Goal: Information Seeking & Learning: Check status

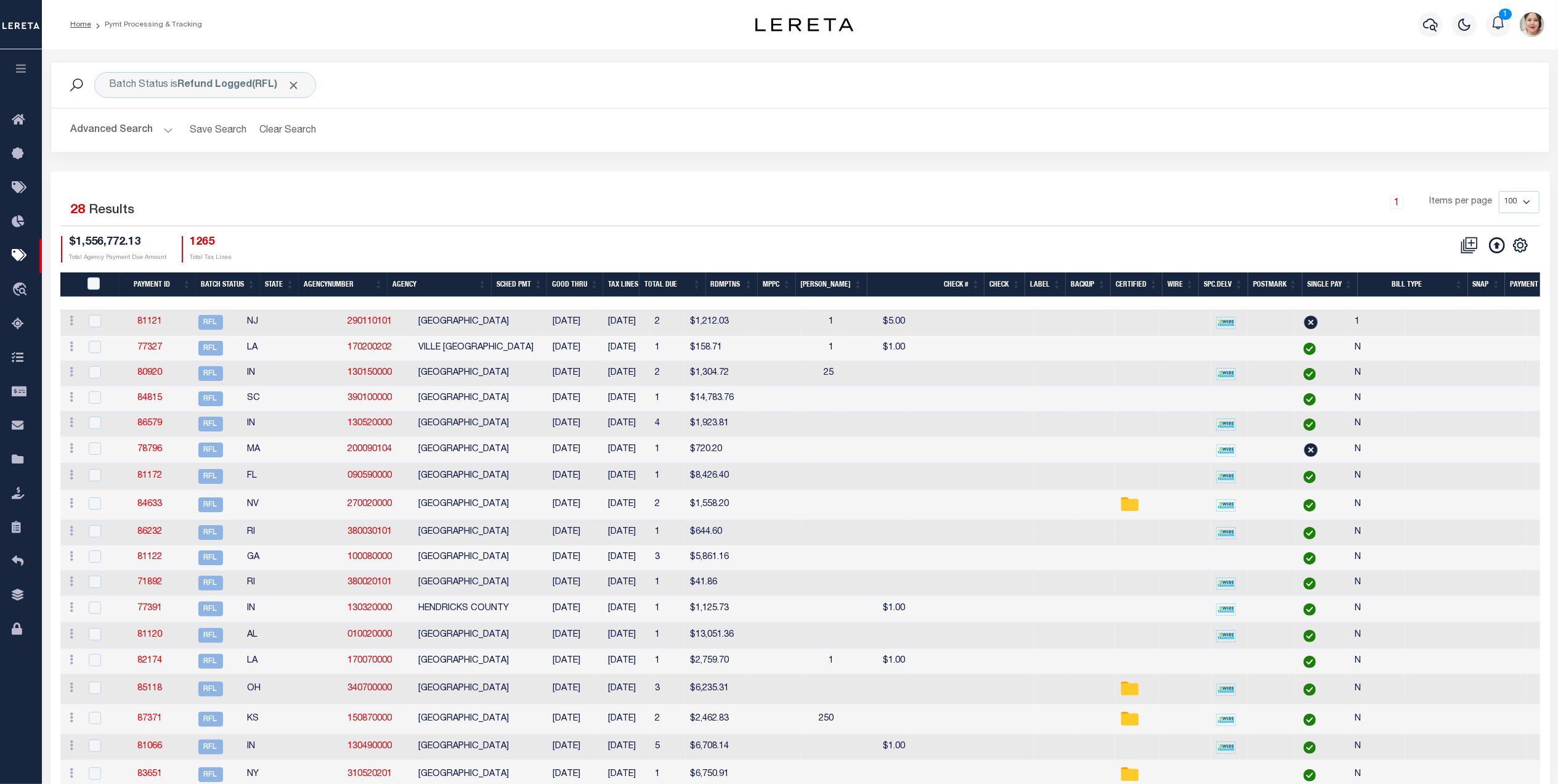
click at [20, 74] on icon "button" at bounding box center [21, 68] width 14 height 11
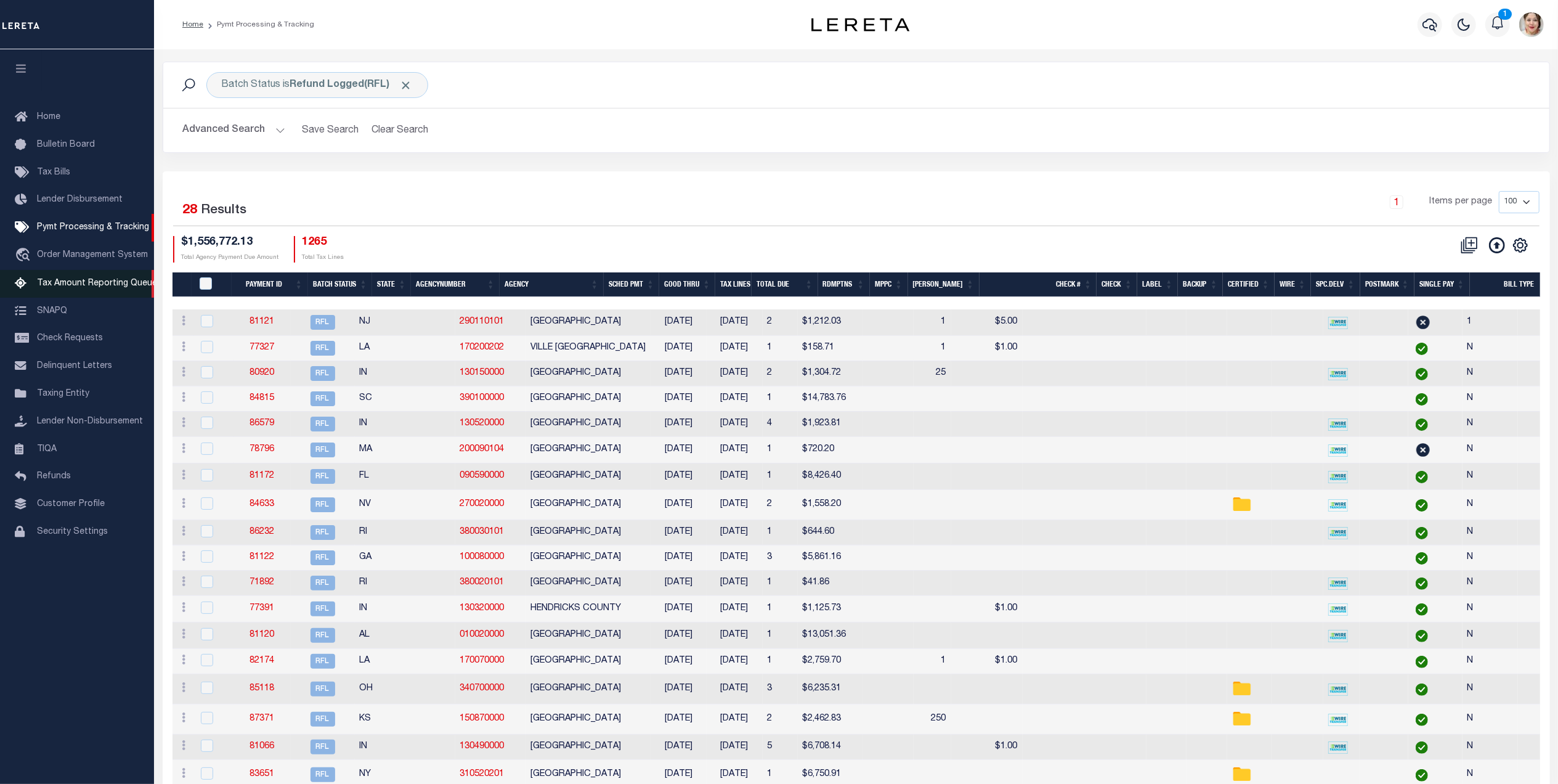
click at [66, 285] on span "Tax Amount Reporting Queue" at bounding box center [97, 284] width 120 height 9
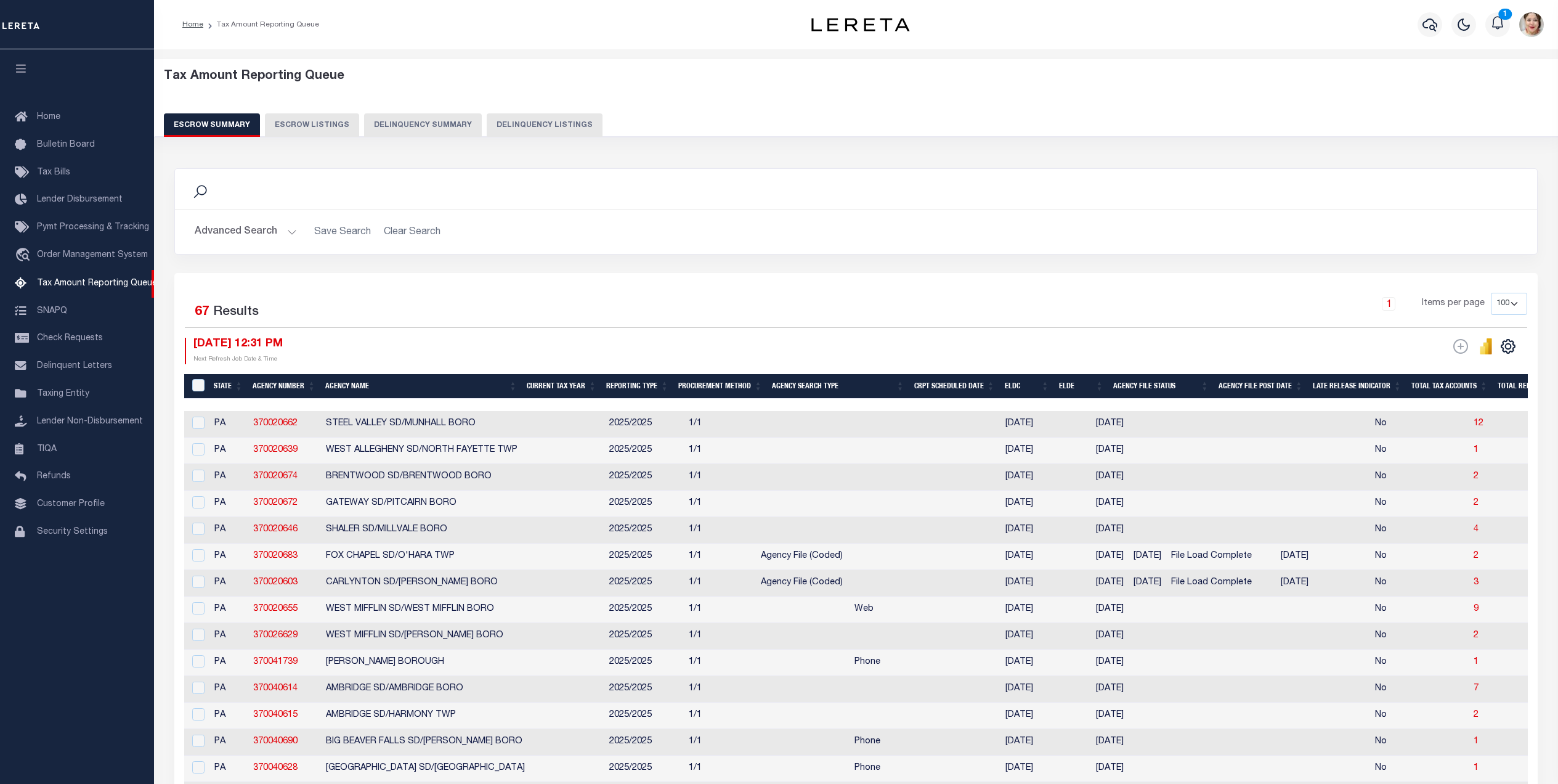
select select "100"
click at [241, 242] on button "Advanced Search" at bounding box center [246, 232] width 103 height 24
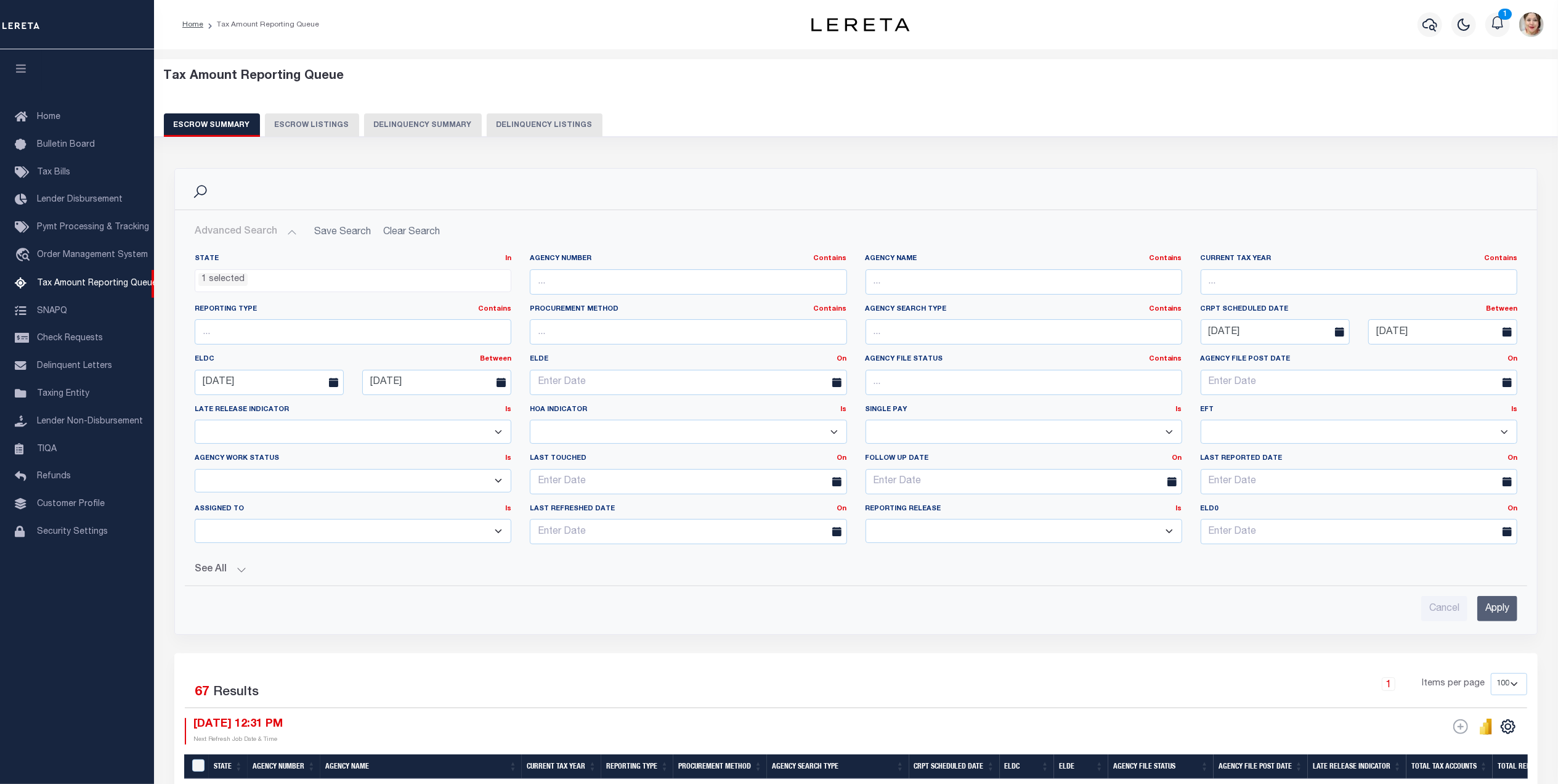
click at [244, 232] on button "Advanced Search" at bounding box center [246, 232] width 103 height 24
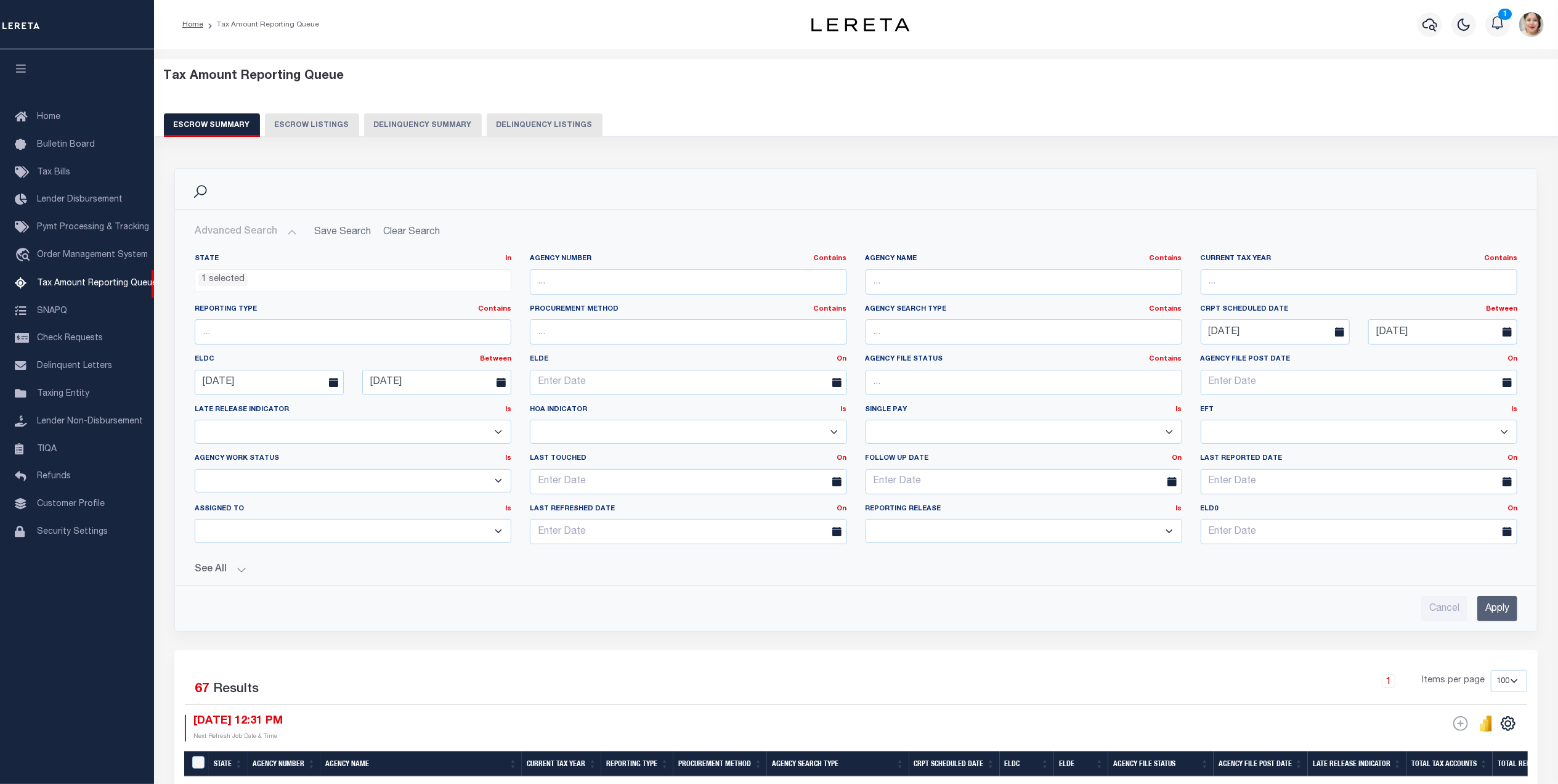
drag, startPoint x: 353, startPoint y: 277, endPoint x: 229, endPoint y: 284, distance: 124.2
click at [229, 284] on ul "1 selected" at bounding box center [353, 278] width 316 height 16
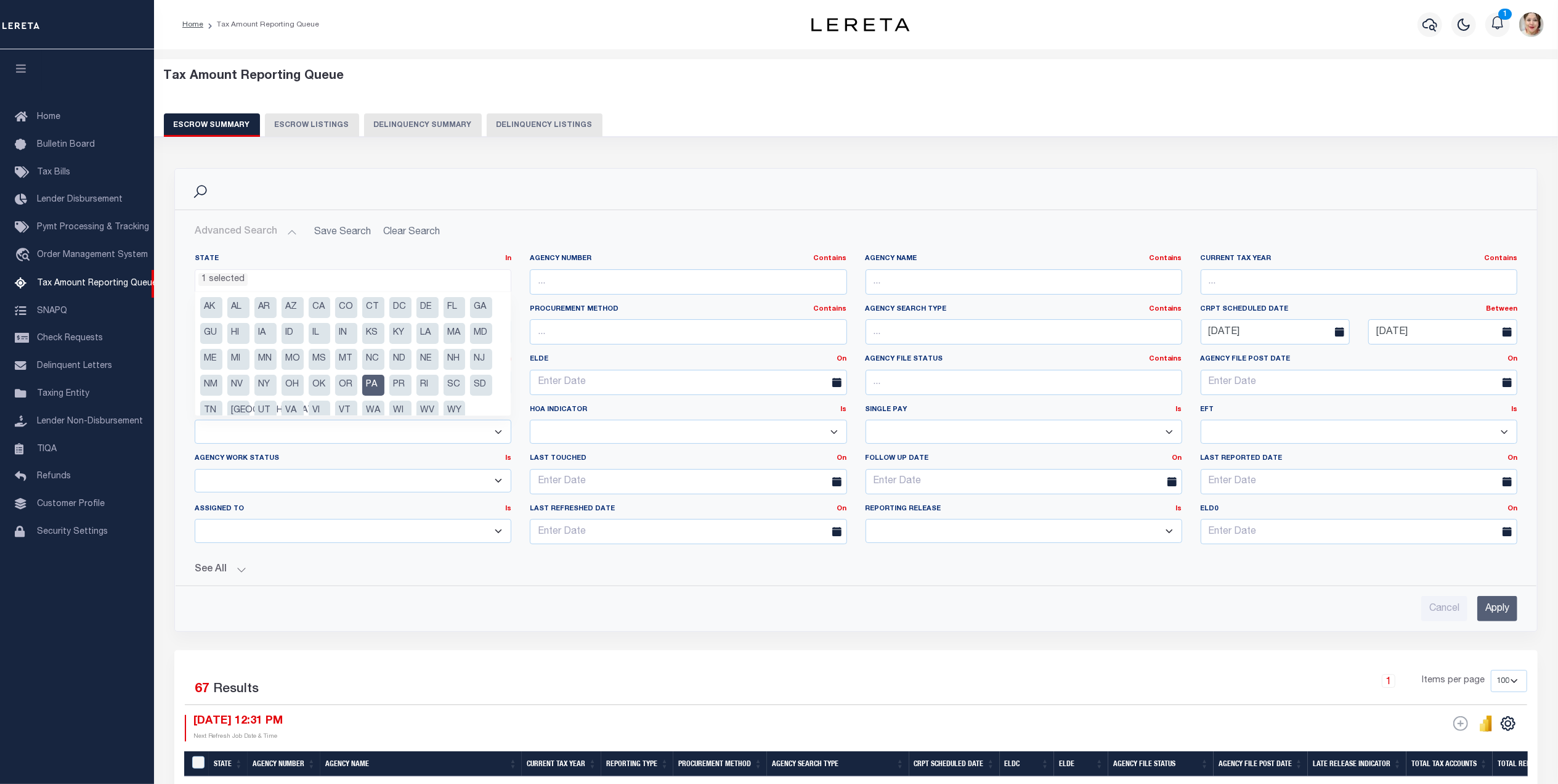
click at [269, 282] on ul "1 selected" at bounding box center [353, 278] width 316 height 16
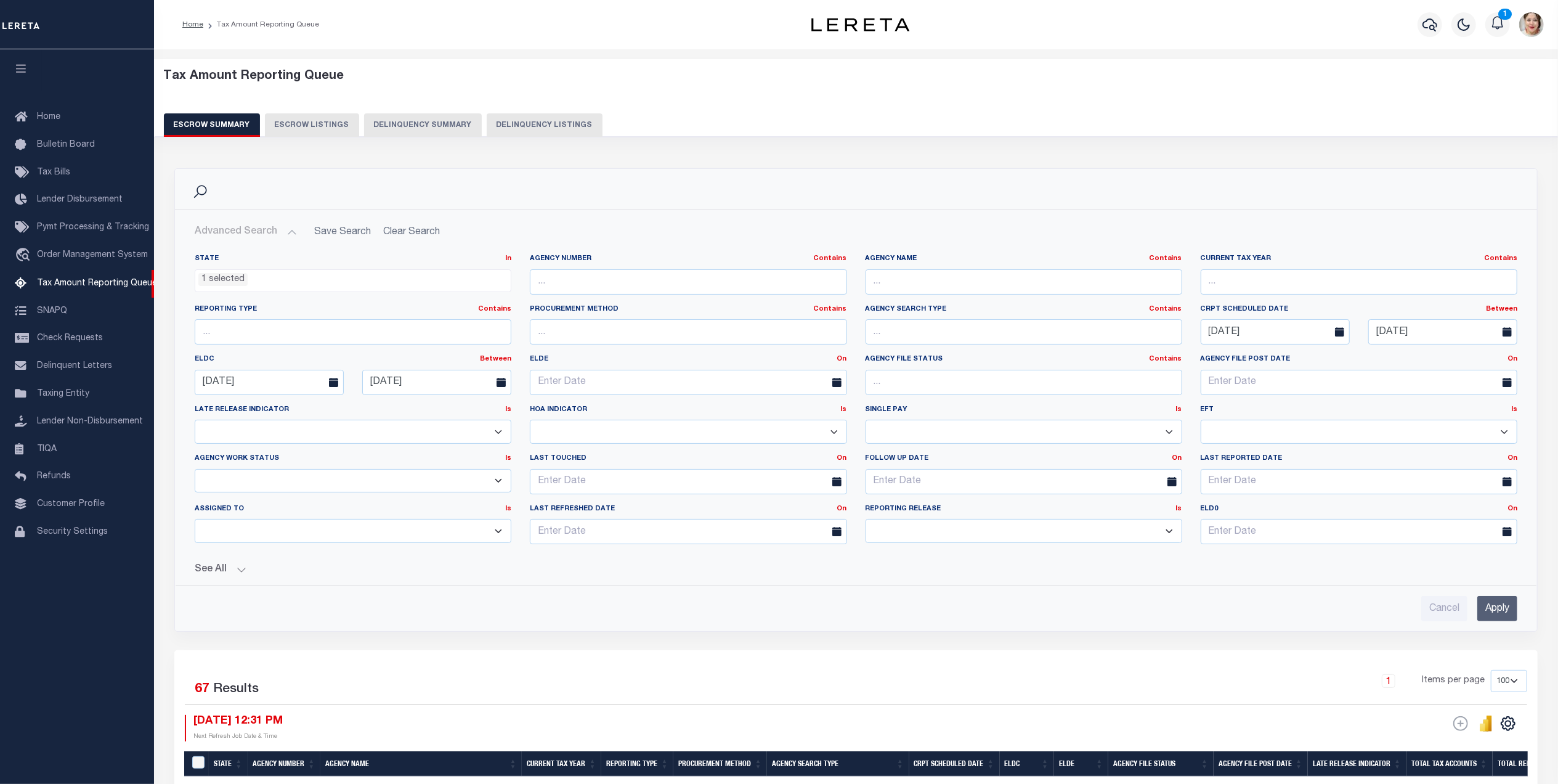
click at [311, 281] on ul "1 selected" at bounding box center [353, 278] width 316 height 16
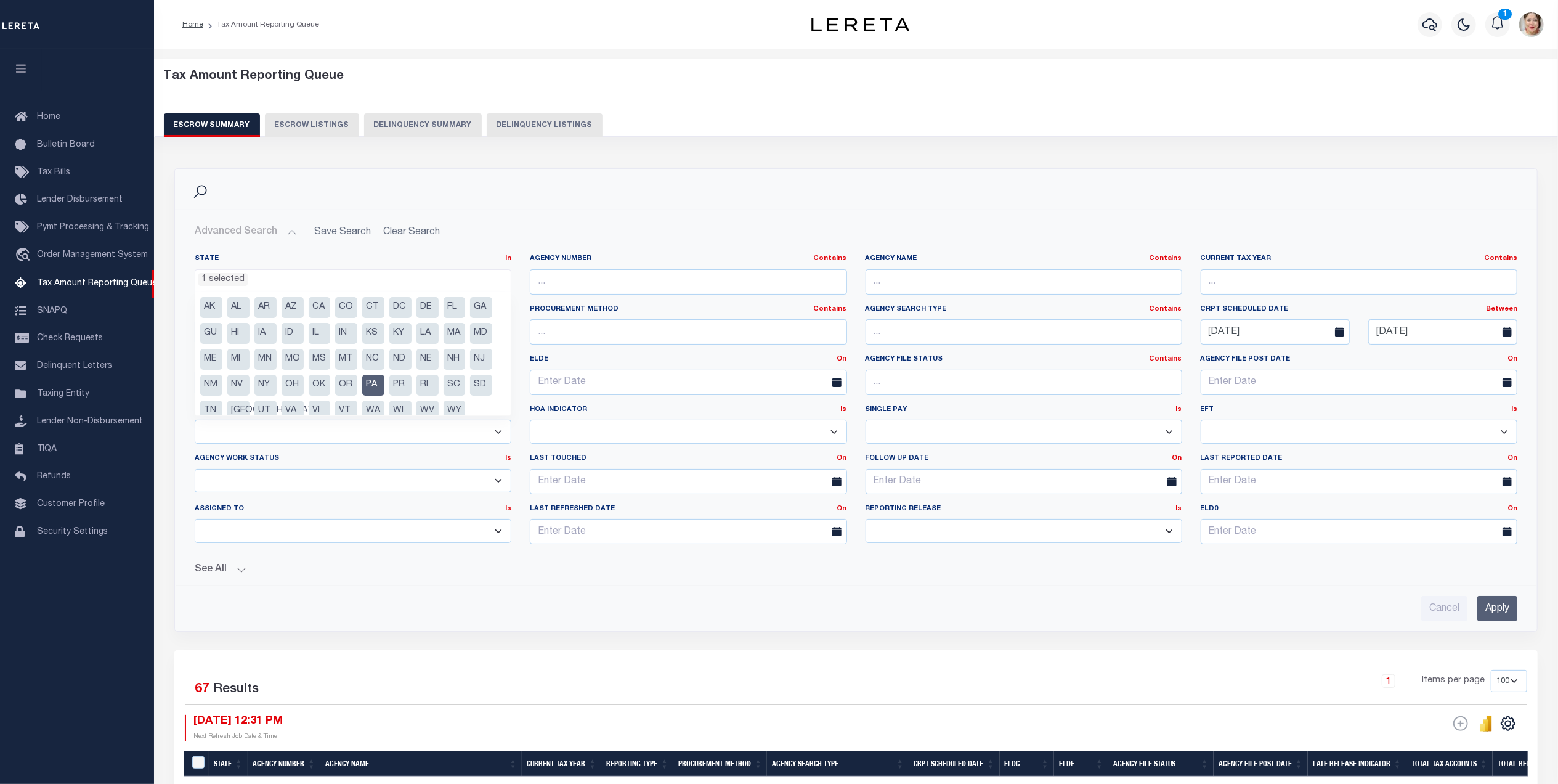
click at [368, 385] on li "PA" at bounding box center [374, 385] width 22 height 21
select select
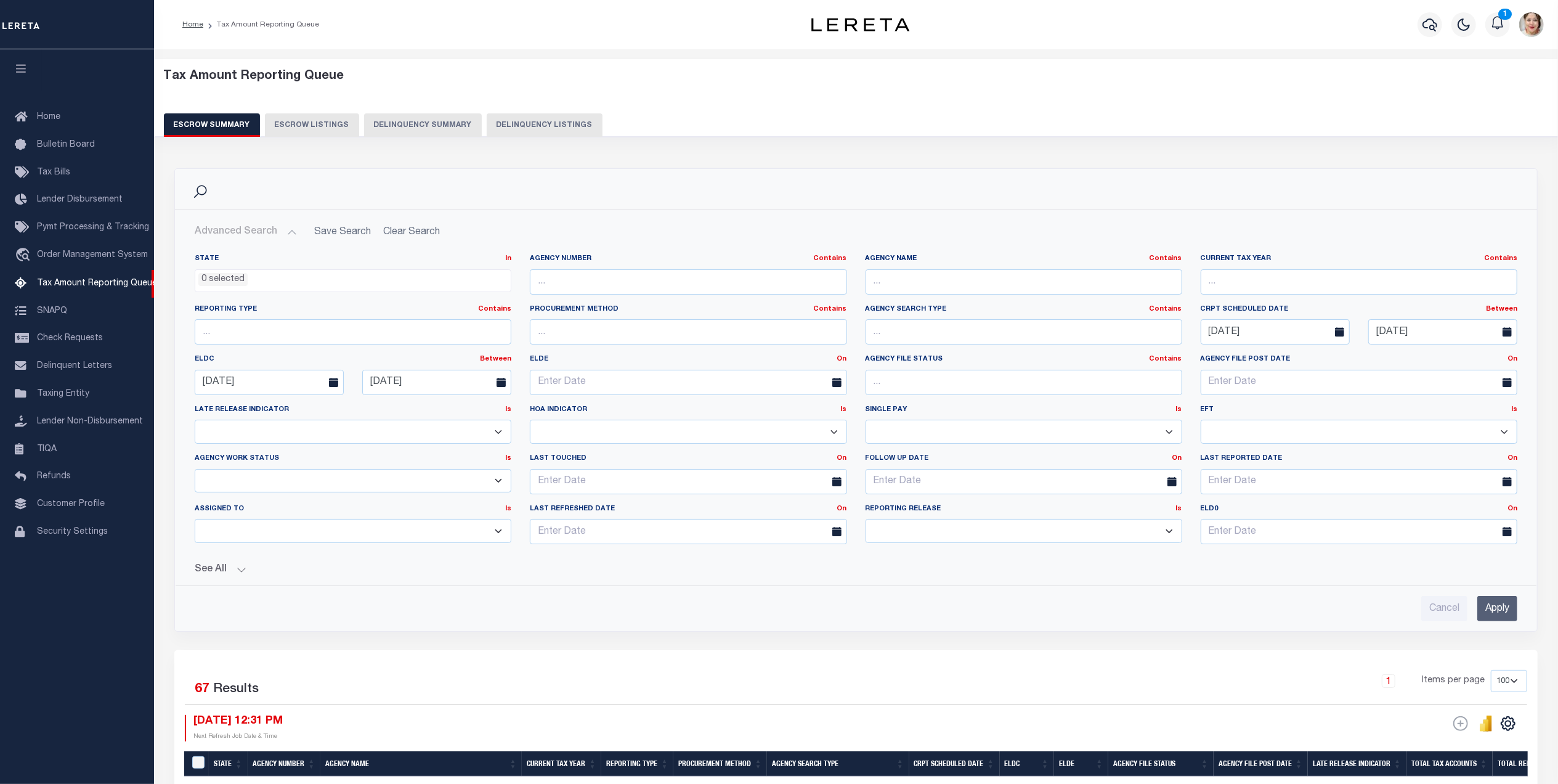
click at [474, 229] on h2 "Advanced Search Save Search Clear Search EscrowSummaryGridWrapper_dynamictable_…" at bounding box center [856, 232] width 1342 height 24
drag, startPoint x: 301, startPoint y: 383, endPoint x: 200, endPoint y: 385, distance: 101.0
click at [200, 385] on input "[DATE]" at bounding box center [269, 382] width 149 height 25
drag, startPoint x: 420, startPoint y: 387, endPoint x: 361, endPoint y: 387, distance: 59.0
click at [361, 387] on div "[DATE]" at bounding box center [437, 382] width 167 height 25
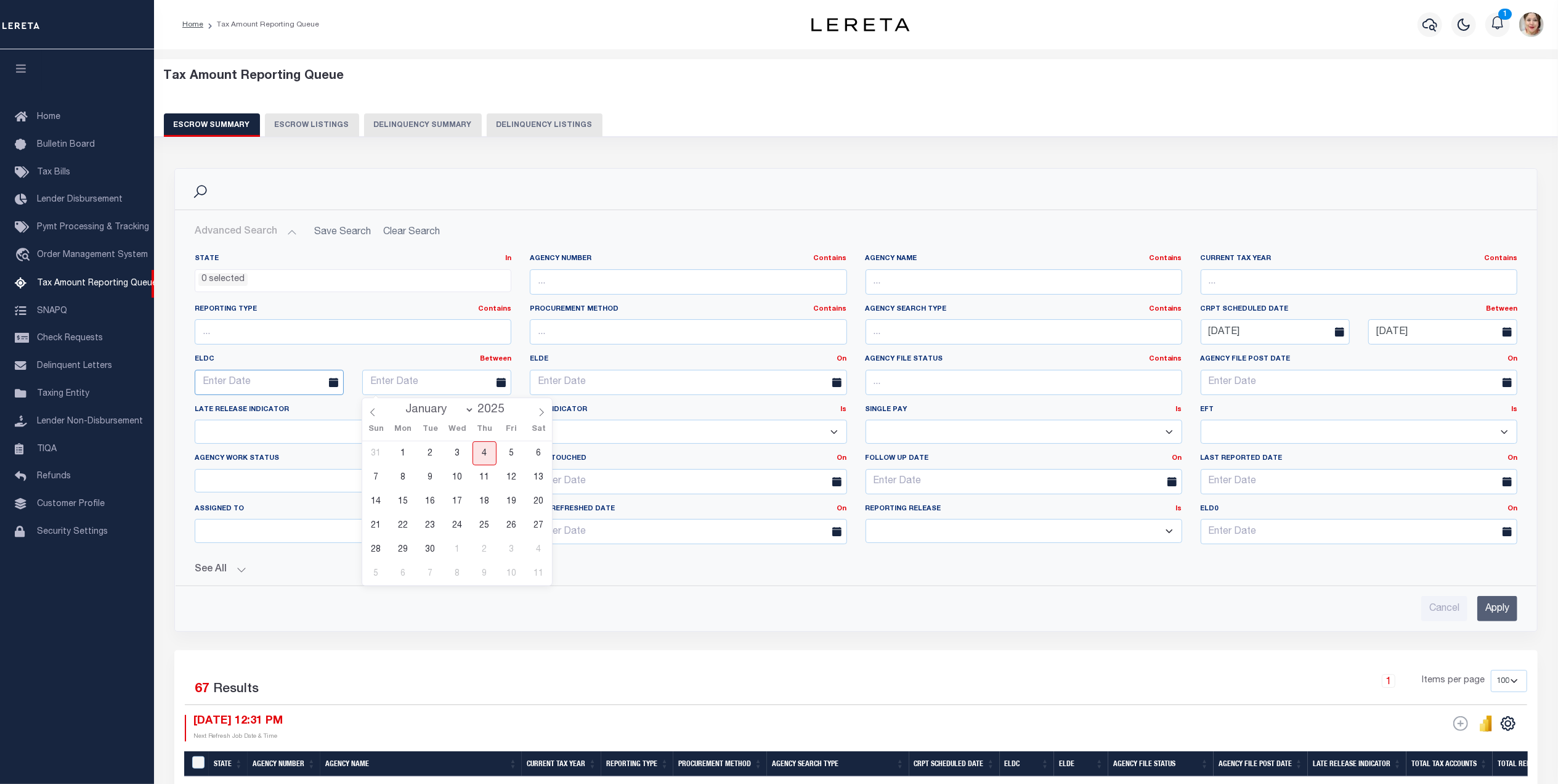
click at [279, 393] on input "text" at bounding box center [269, 382] width 149 height 25
click at [210, 417] on icon at bounding box center [205, 412] width 9 height 9
select select "7"
click at [344, 549] on span "29" at bounding box center [344, 549] width 24 height 24
type input "[DATE]"
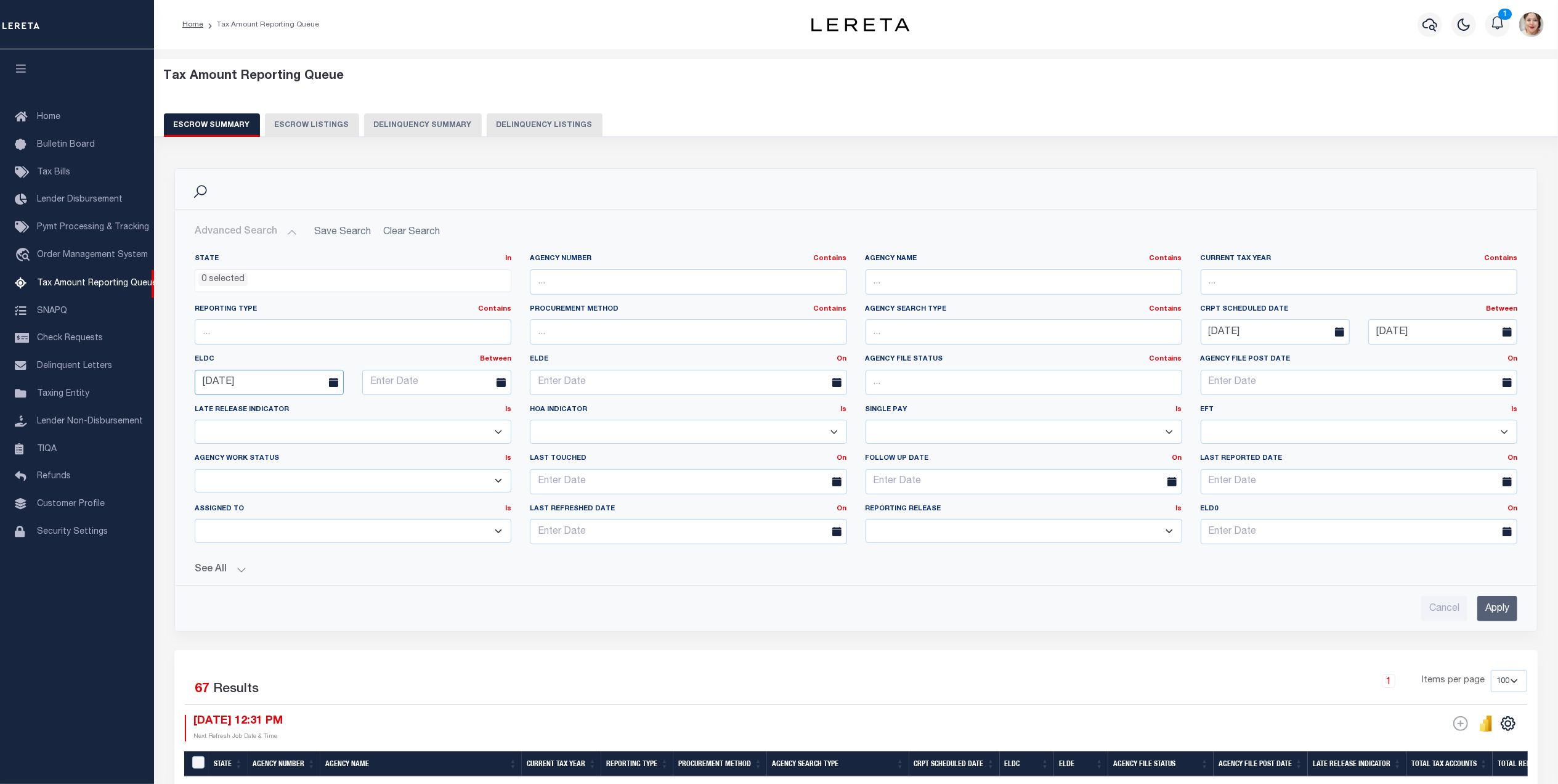
click at [277, 386] on input "[DATE]" at bounding box center [269, 382] width 149 height 25
click at [339, 543] on span "29" at bounding box center [344, 549] width 24 height 24
click at [431, 387] on input "text" at bounding box center [437, 382] width 149 height 25
click at [541, 415] on icon at bounding box center [542, 412] width 9 height 9
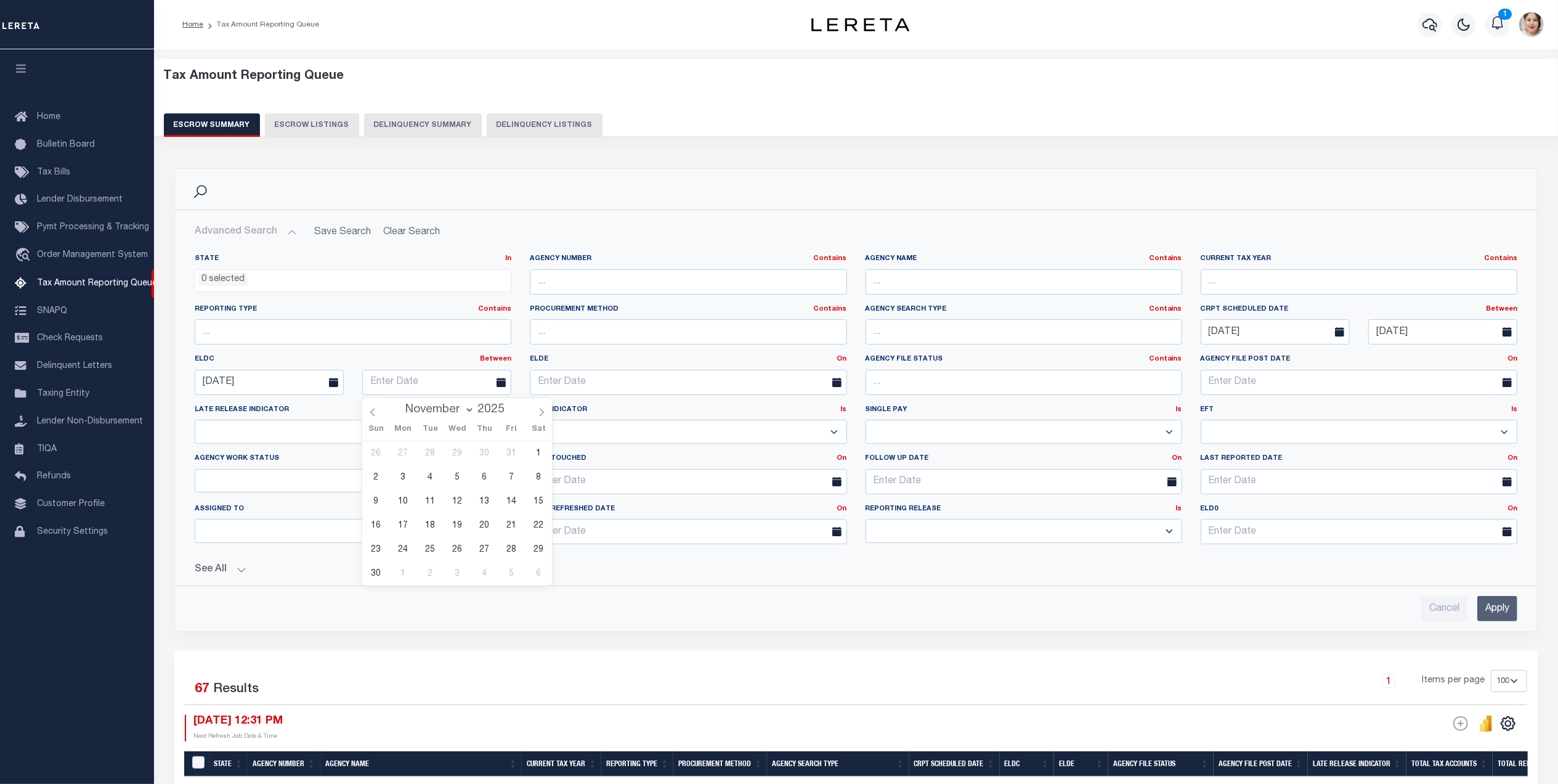
click at [468, 411] on select "January February March April May June July August September October November De…" at bounding box center [437, 410] width 75 height 12
select select "8"
click at [400, 404] on select "January February March April May June July August September October November De…" at bounding box center [437, 410] width 75 height 12
drag, startPoint x: 459, startPoint y: 525, endPoint x: 469, endPoint y: 533, distance: 12.8
click at [460, 525] on span "24" at bounding box center [457, 525] width 24 height 24
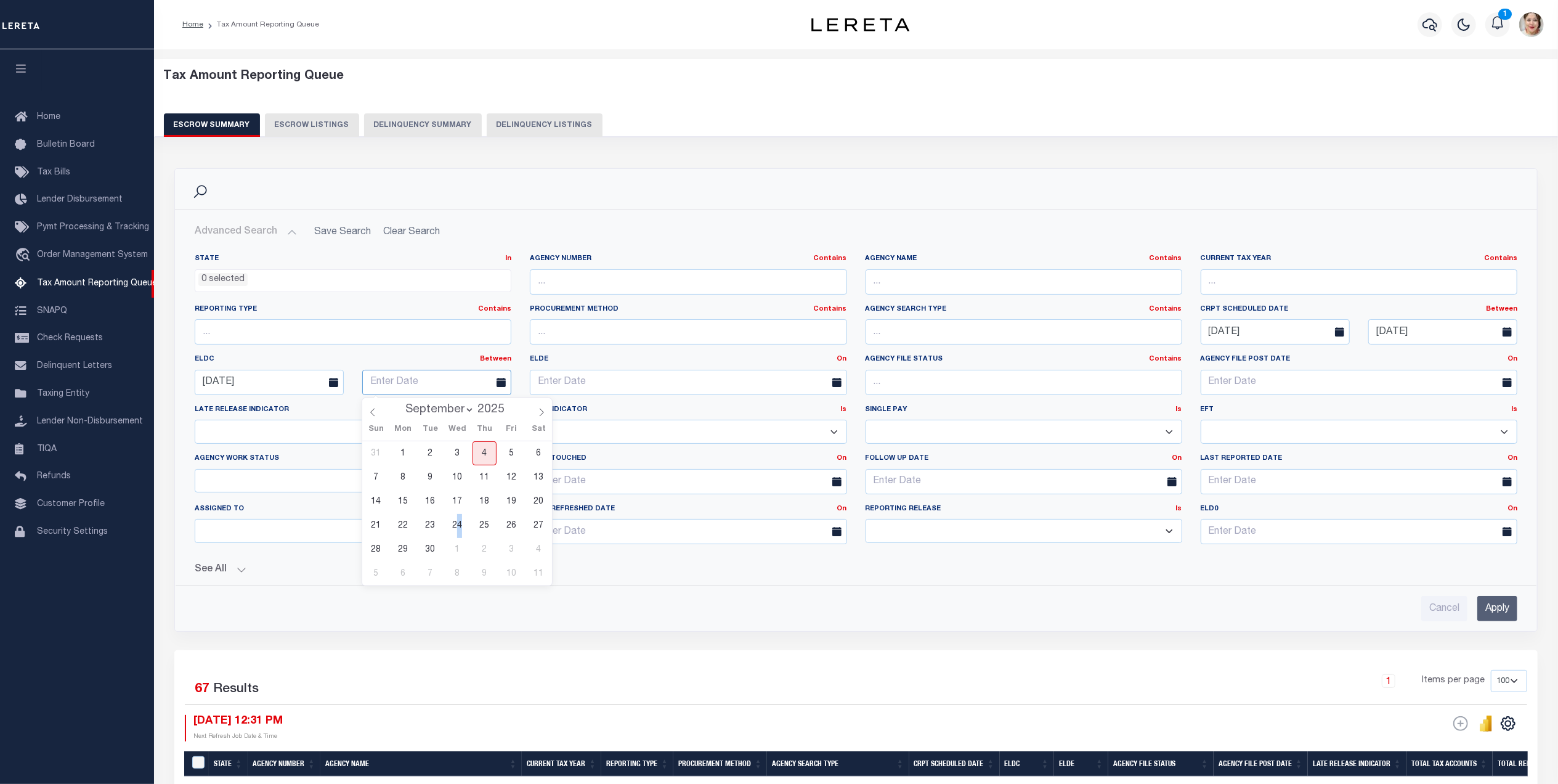
type input "[DATE]"
click at [218, 572] on button "See All" at bounding box center [857, 570] width 1323 height 12
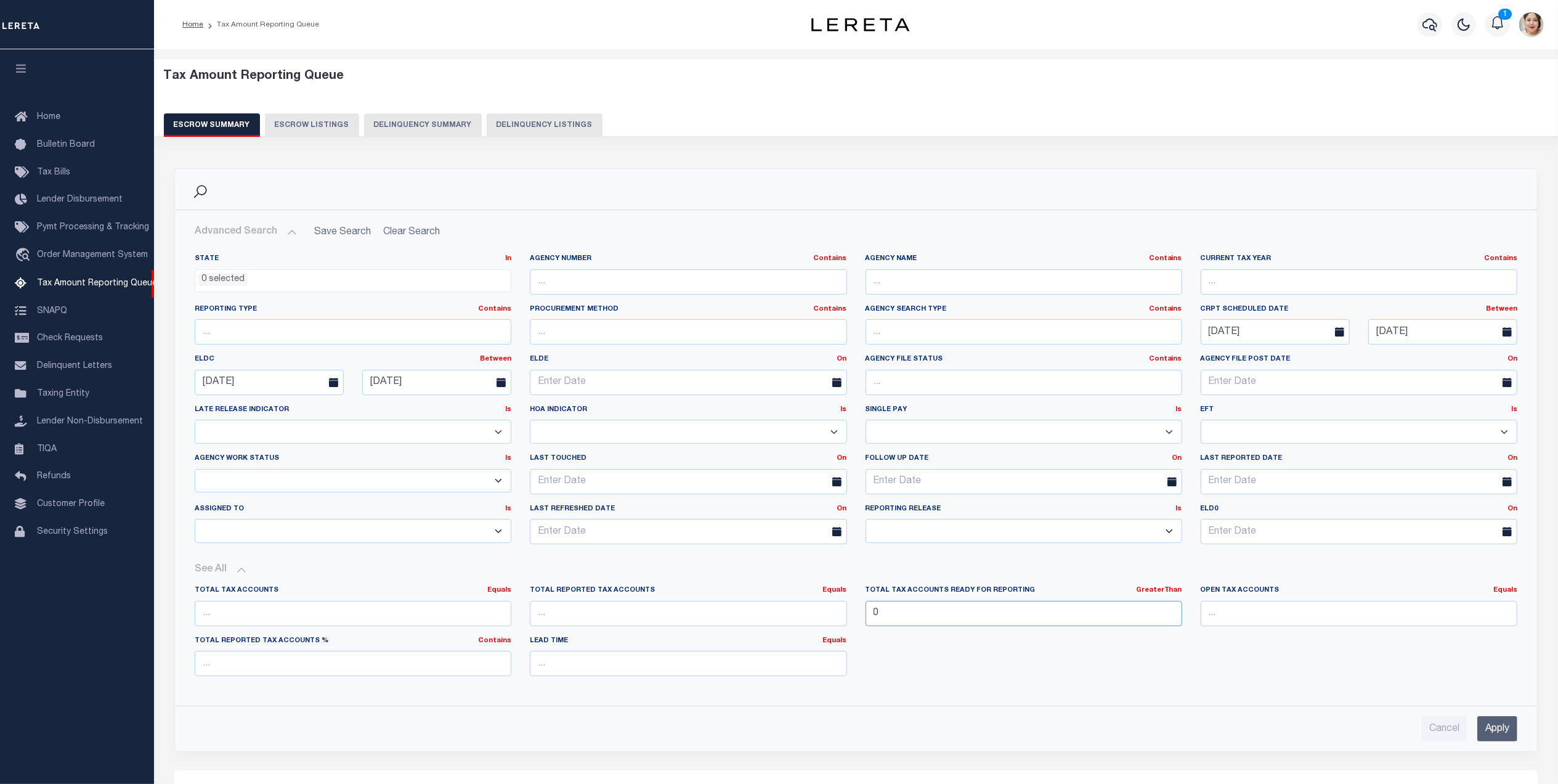
drag, startPoint x: 922, startPoint y: 617, endPoint x: 856, endPoint y: 618, distance: 66.0
click at [857, 618] on div "Total Tax Accounts Ready for Reporting GreaterThan Equals Is Not Equal To Is Gr…" at bounding box center [1024, 611] width 336 height 51
click at [1279, 620] on input "number" at bounding box center [1359, 612] width 317 height 25
click at [1065, 612] on input "number" at bounding box center [1024, 612] width 317 height 25
click at [1239, 615] on input "number" at bounding box center [1359, 612] width 317 height 25
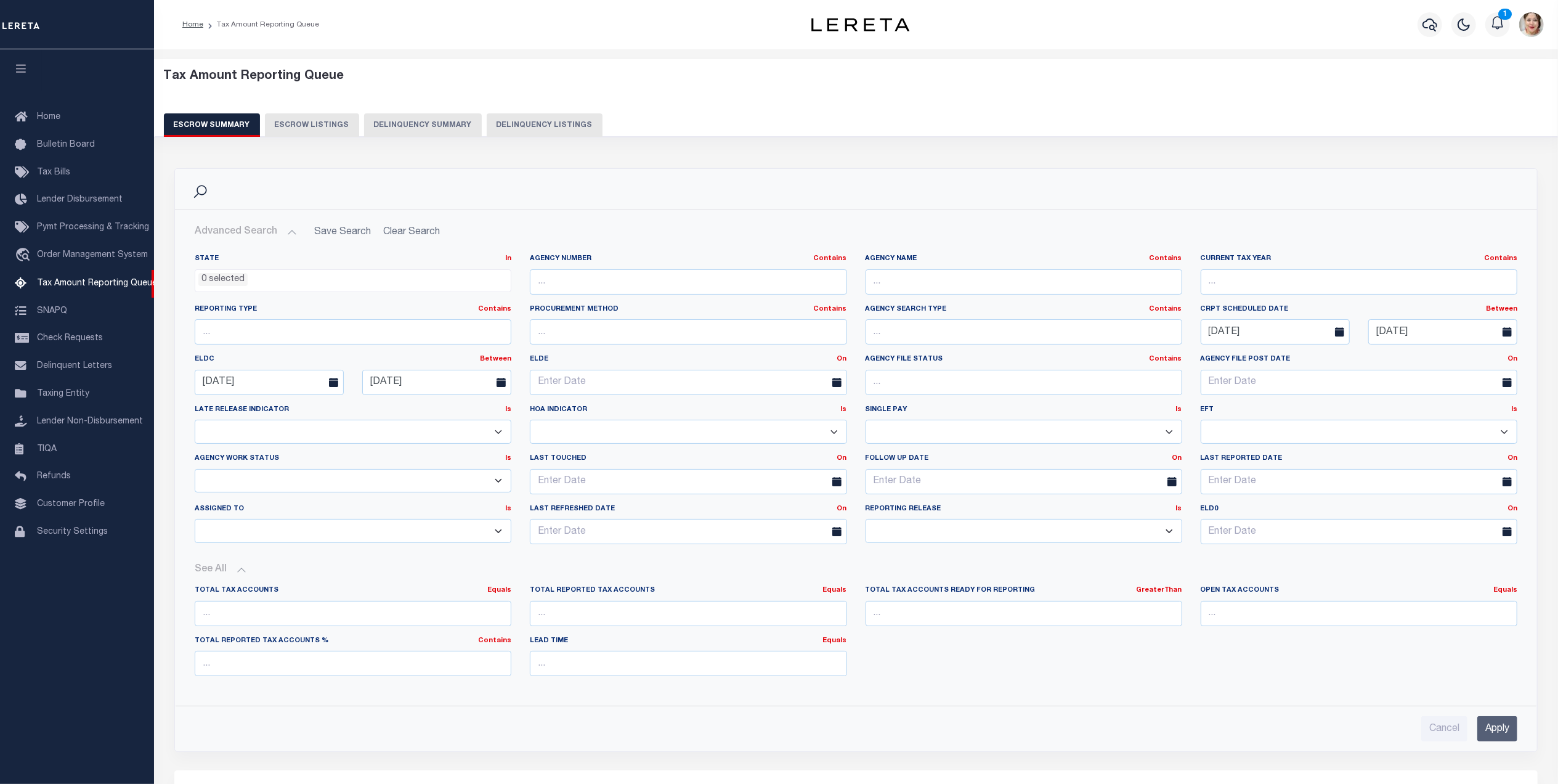
click at [1519, 602] on div "Open Tax Accounts Equals Equals Is Not Equal To Is Greater Than Is Less Than" at bounding box center [1359, 611] width 336 height 51
click at [1506, 592] on link "Equals" at bounding box center [1505, 590] width 24 height 7
click at [1492, 624] on link "Is Not Equal To" at bounding box center [1449, 622] width 135 height 18
click at [1335, 624] on input "number" at bounding box center [1359, 612] width 317 height 25
type input "0"
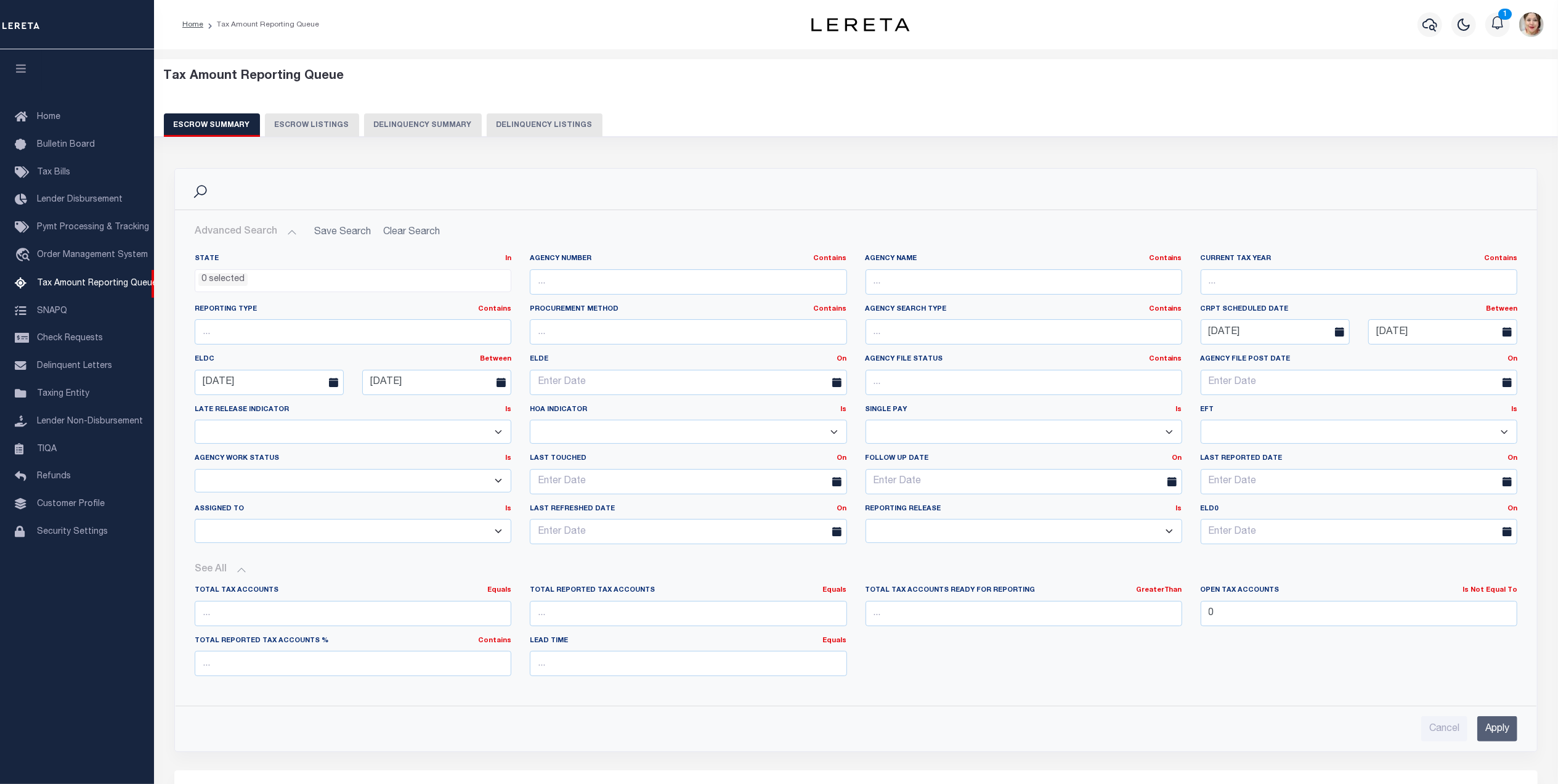
click at [1487, 731] on input "Apply" at bounding box center [1498, 728] width 40 height 25
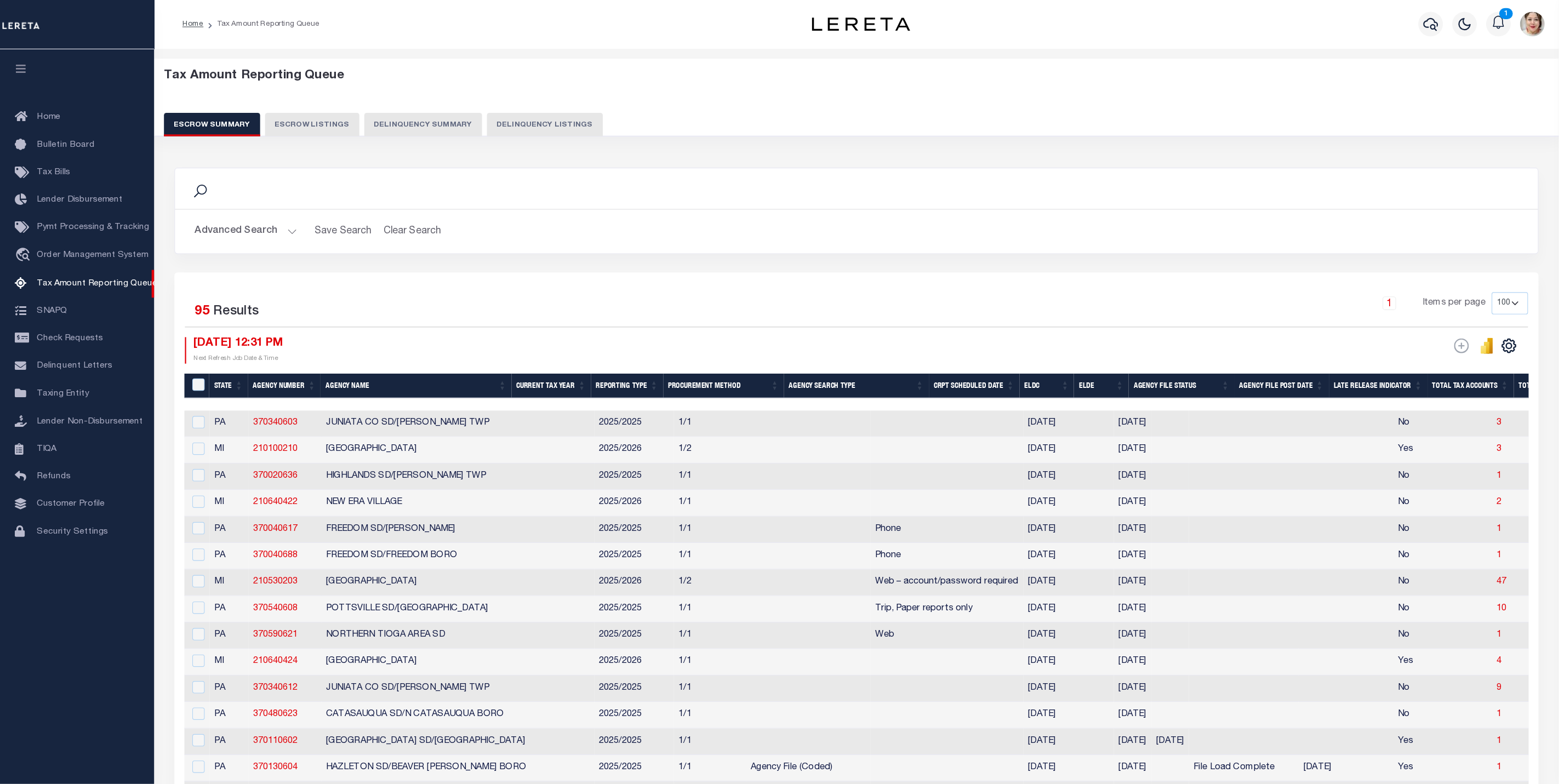
scroll to position [0, 0]
click at [16, 60] on icon "button" at bounding box center [18, 61] width 12 height 10
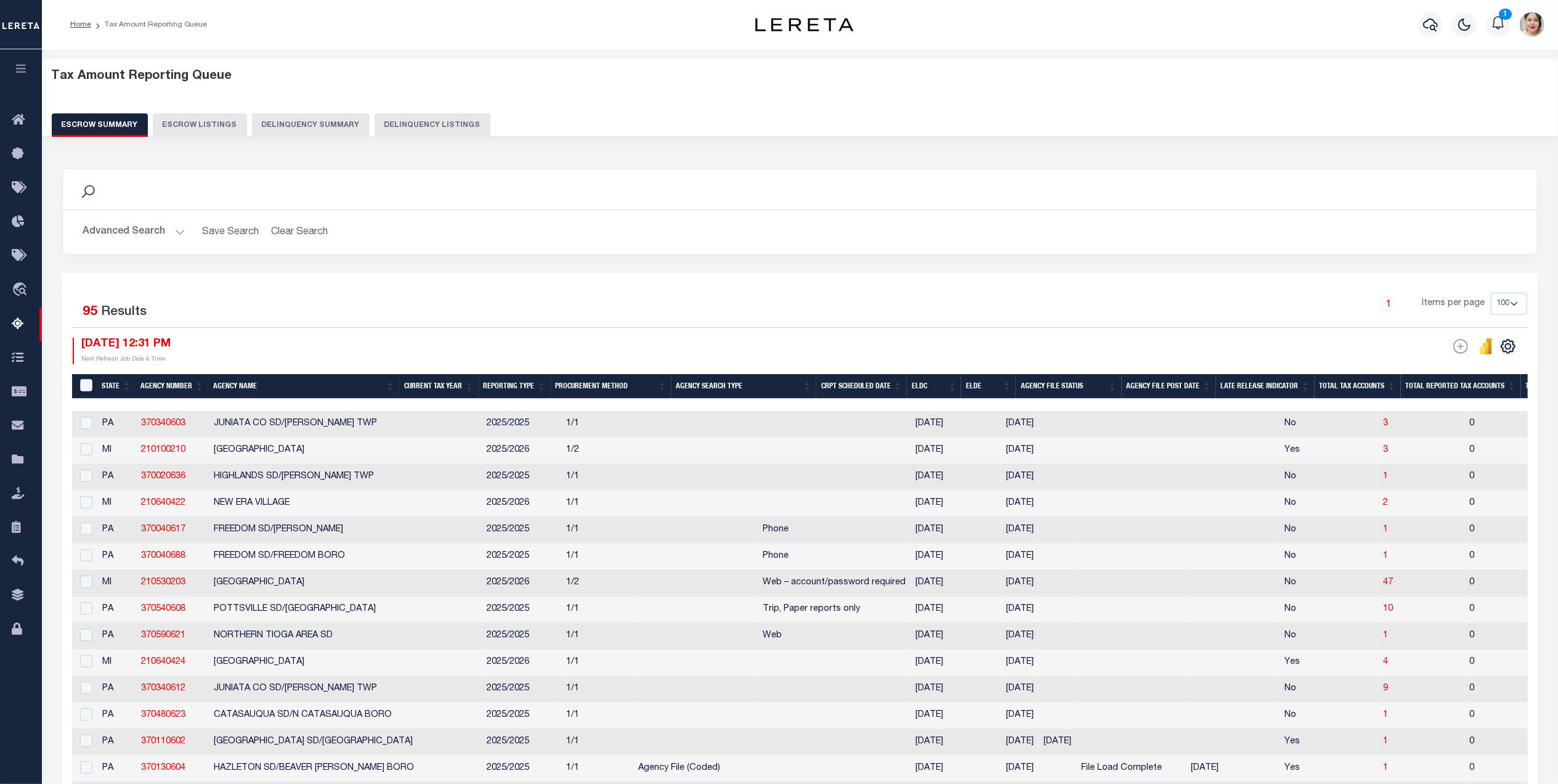
click at [123, 218] on div "Advanced Search Save Search Clear Search EscrowSummaryGridWrapper_dynamictable_…" at bounding box center [800, 232] width 1474 height 44
click at [122, 229] on button "Advanced Search" at bounding box center [134, 232] width 103 height 24
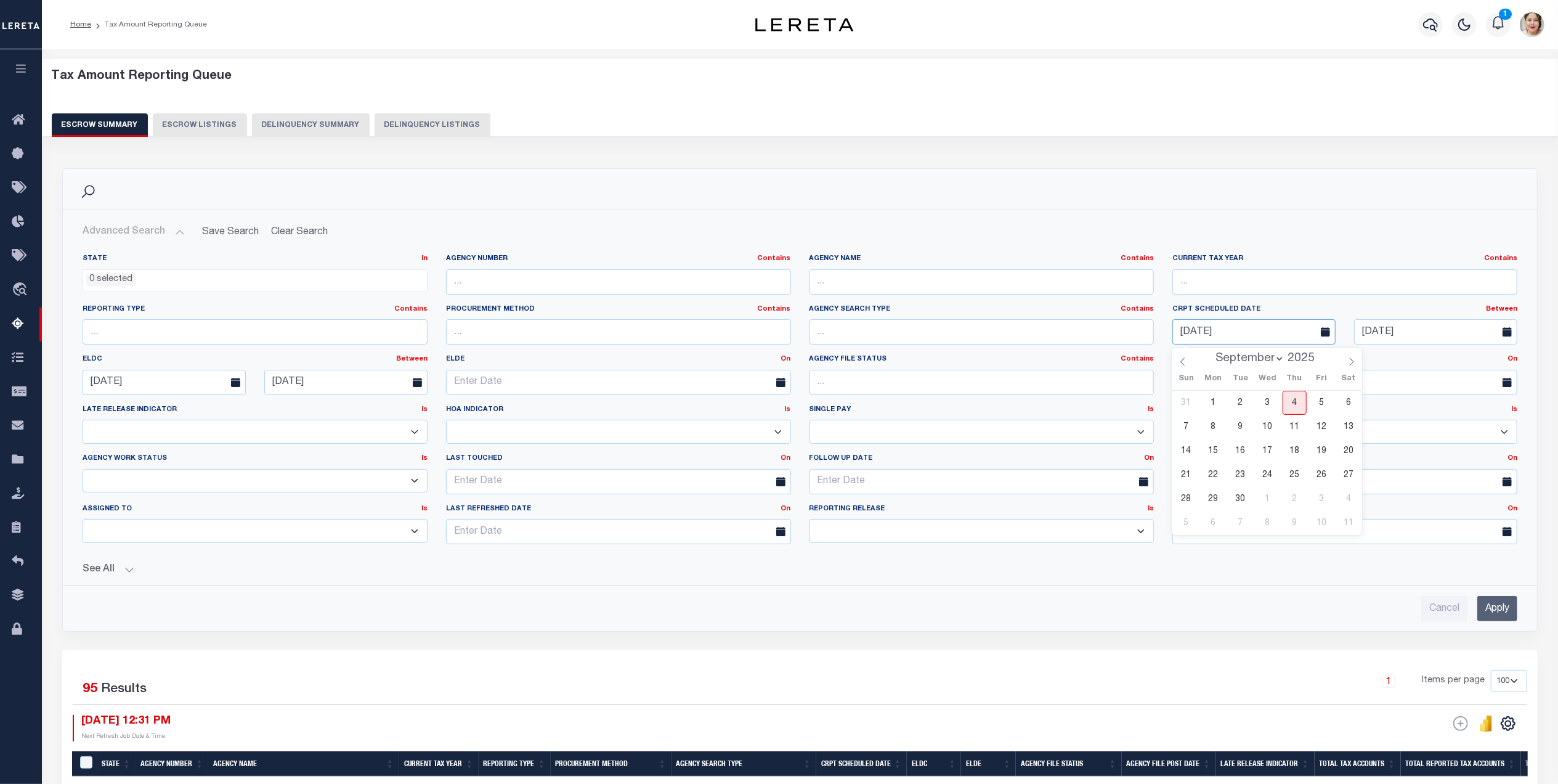
drag, startPoint x: 1254, startPoint y: 336, endPoint x: 1173, endPoint y: 329, distance: 81.3
click at [1173, 329] on input "[DATE]" at bounding box center [1253, 331] width 163 height 25
drag, startPoint x: 1448, startPoint y: 336, endPoint x: 1371, endPoint y: 336, distance: 77.0
click at [1371, 336] on input "text" at bounding box center [1435, 331] width 163 height 25
click at [1364, 336] on input "text" at bounding box center [1435, 331] width 163 height 25
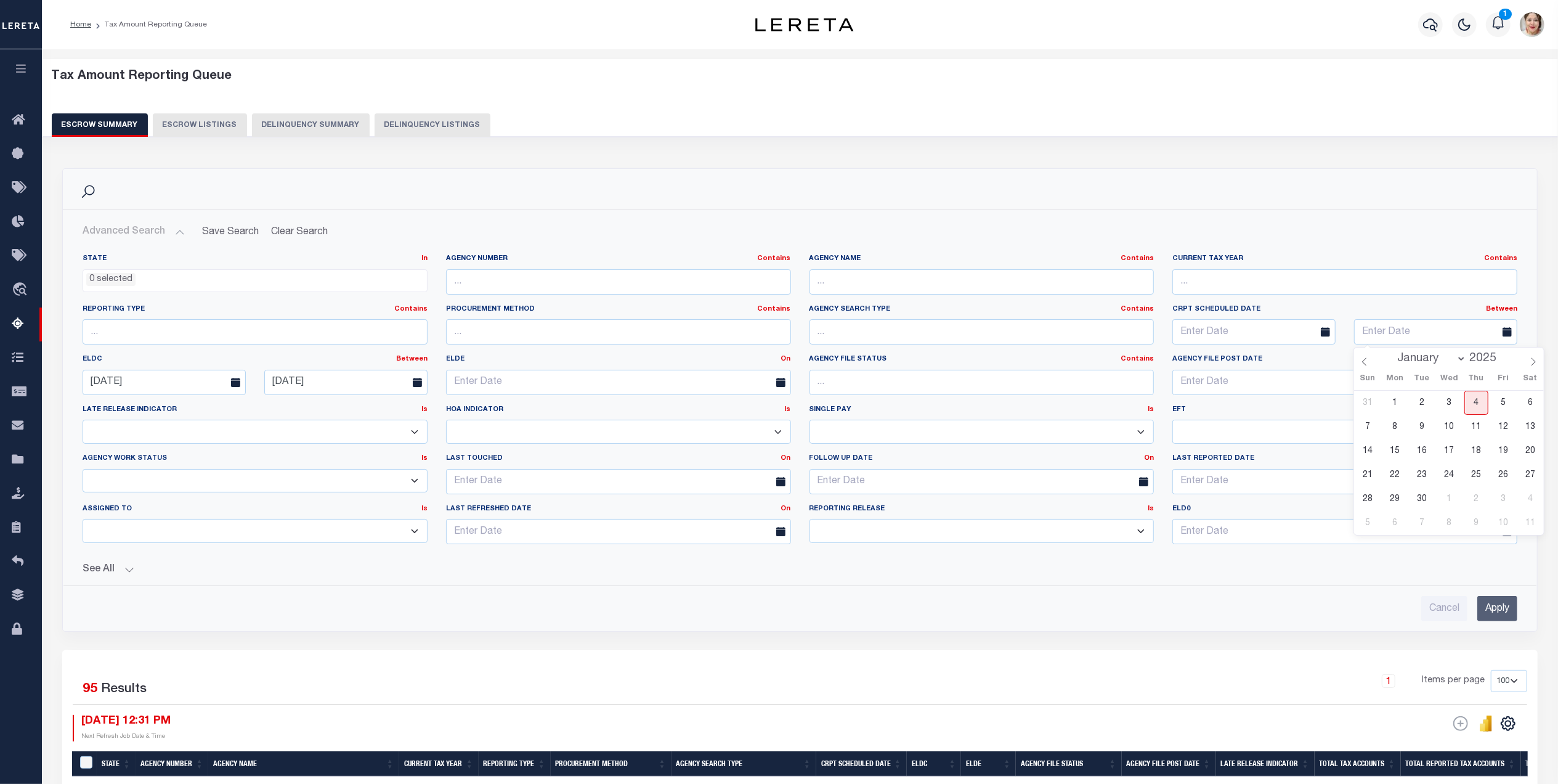
drag, startPoint x: 1494, startPoint y: 612, endPoint x: 1505, endPoint y: 631, distance: 22.0
click at [1494, 613] on input "Apply" at bounding box center [1498, 608] width 40 height 25
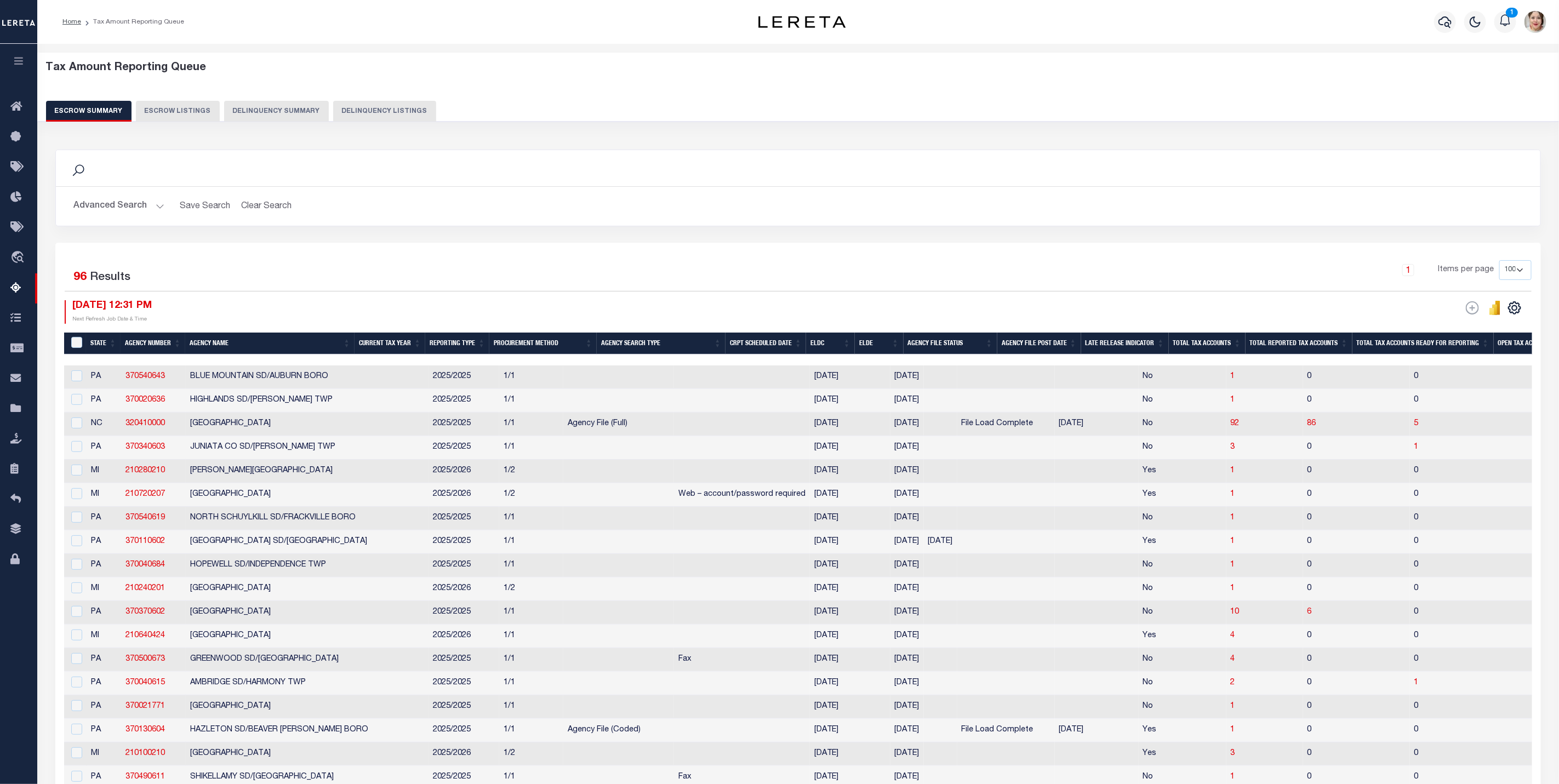
click at [115, 208] on button "Advanced Search" at bounding box center [119, 206] width 91 height 21
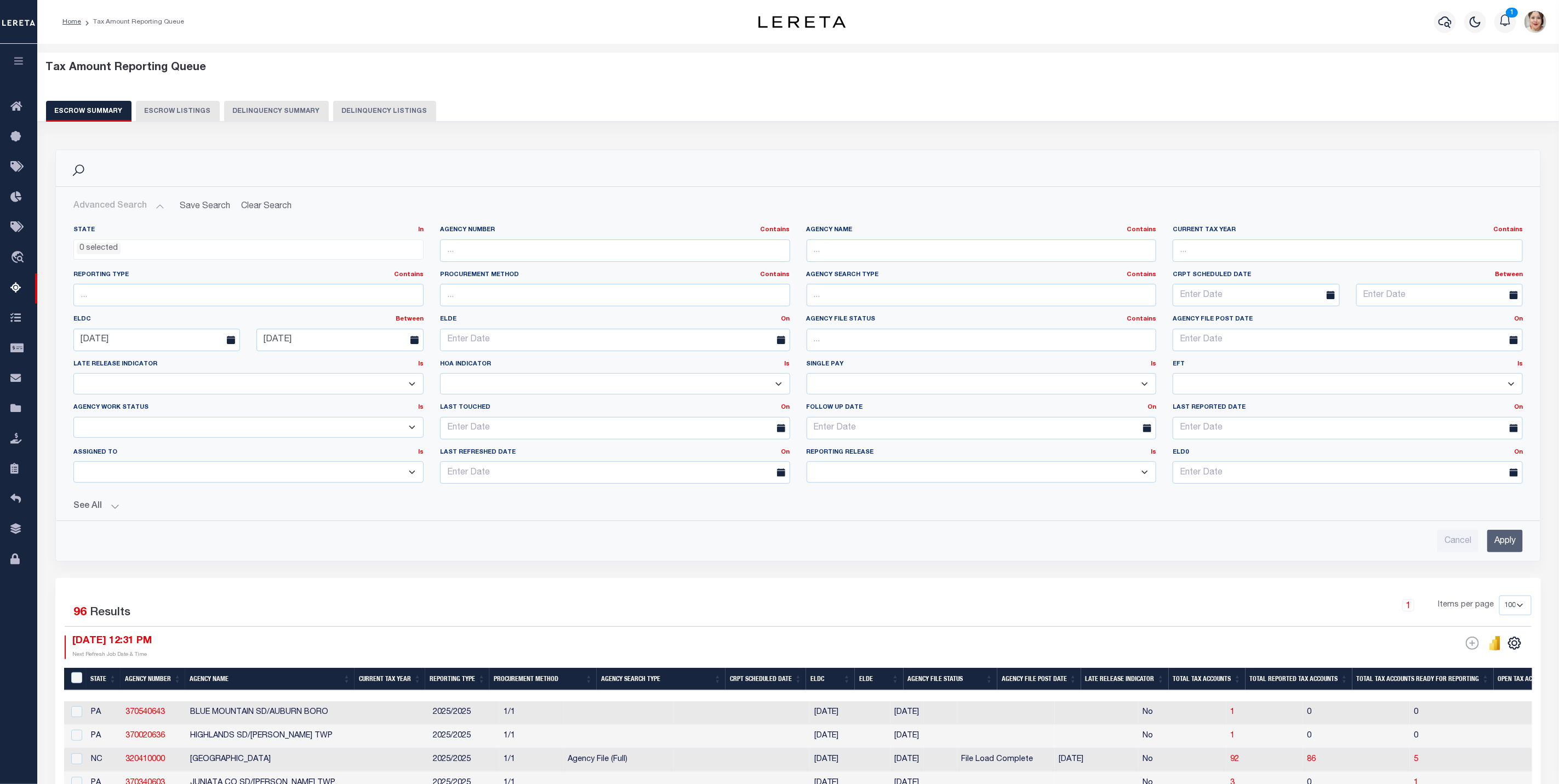
click at [94, 511] on button "See All" at bounding box center [798, 507] width 1449 height 11
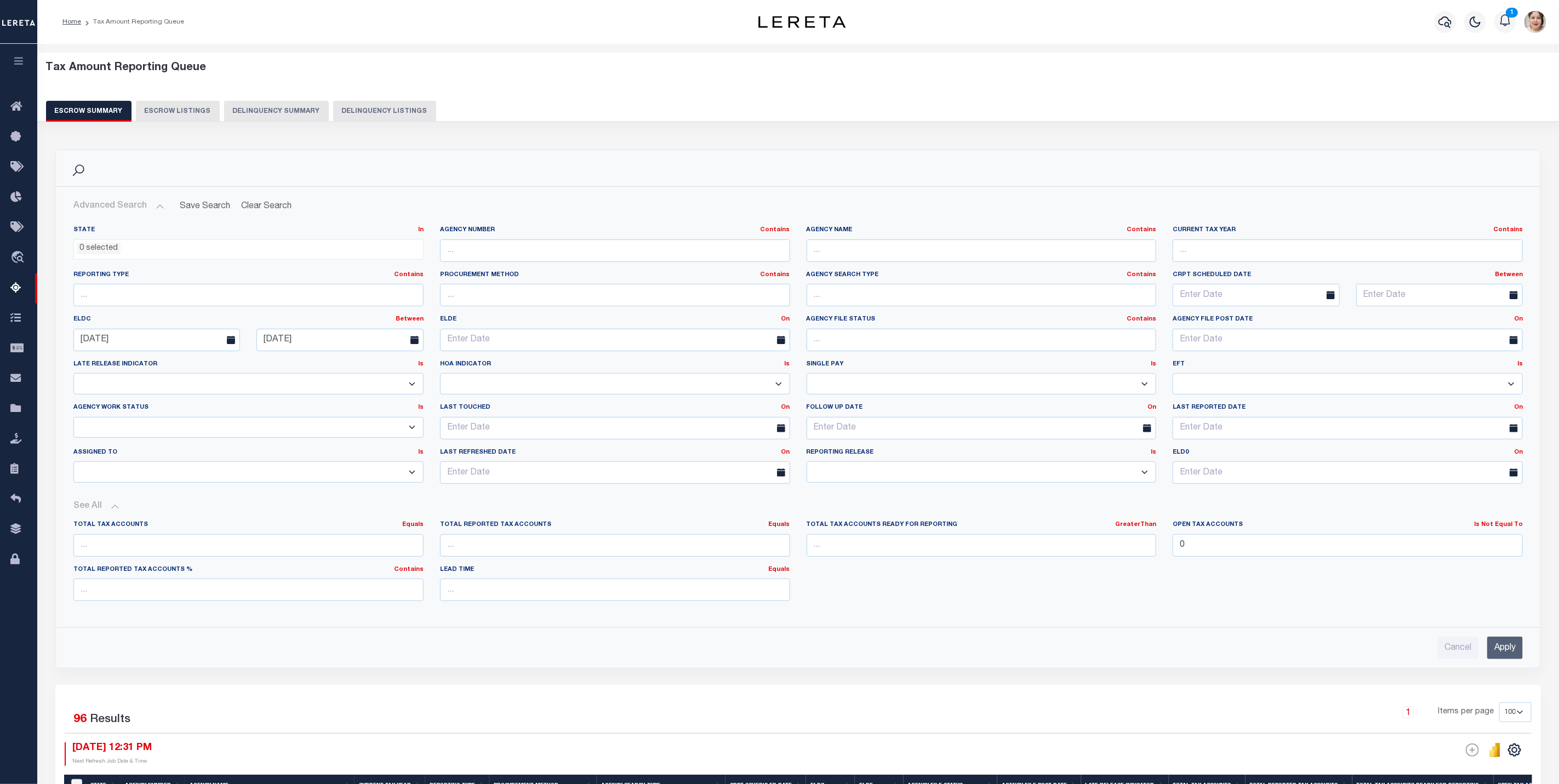
click at [1386, 649] on input "Apply" at bounding box center [1505, 647] width 35 height 22
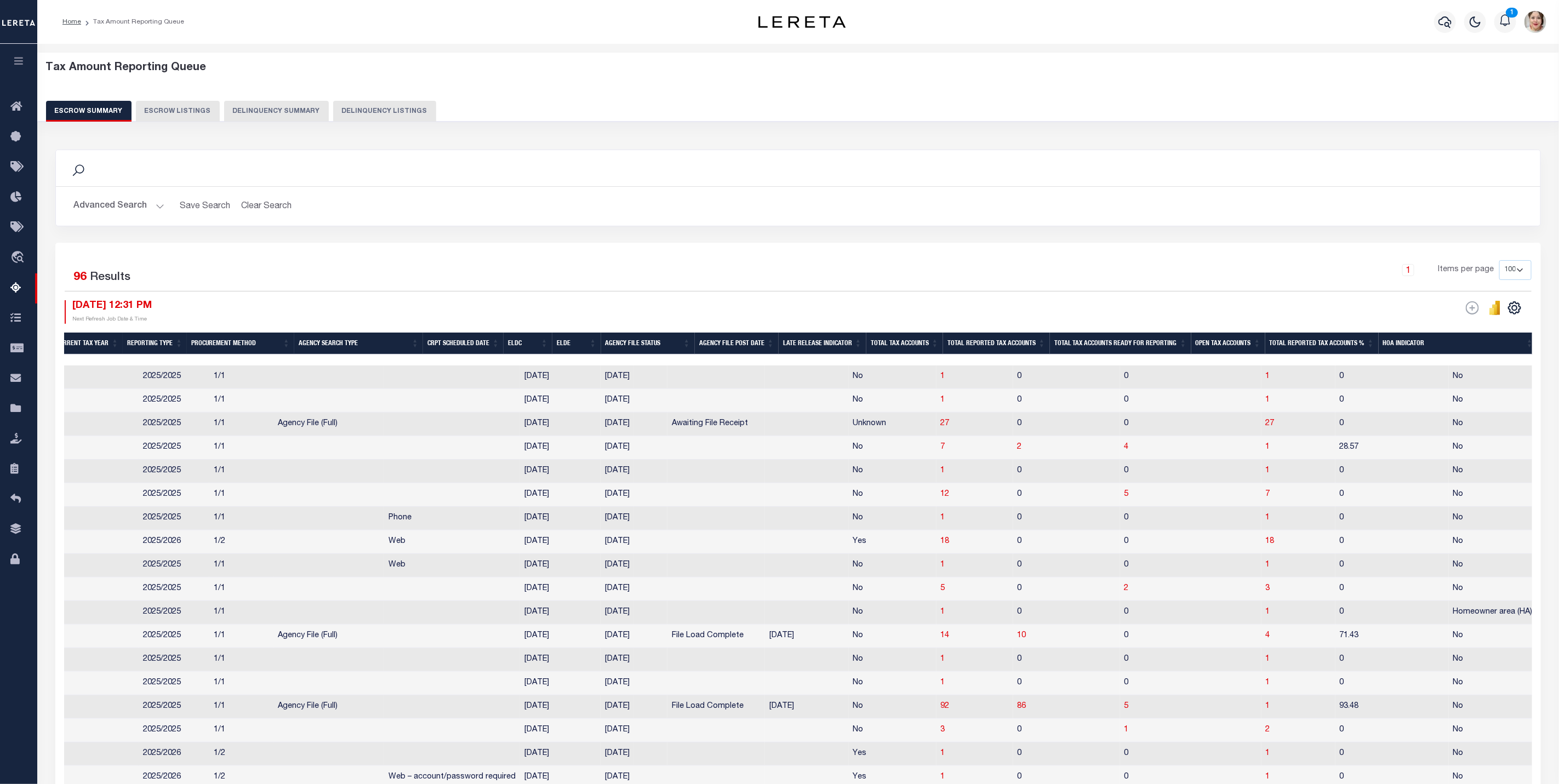
scroll to position [0, 290]
click at [549, 346] on th "ELDC" at bounding box center [541, 344] width 49 height 22
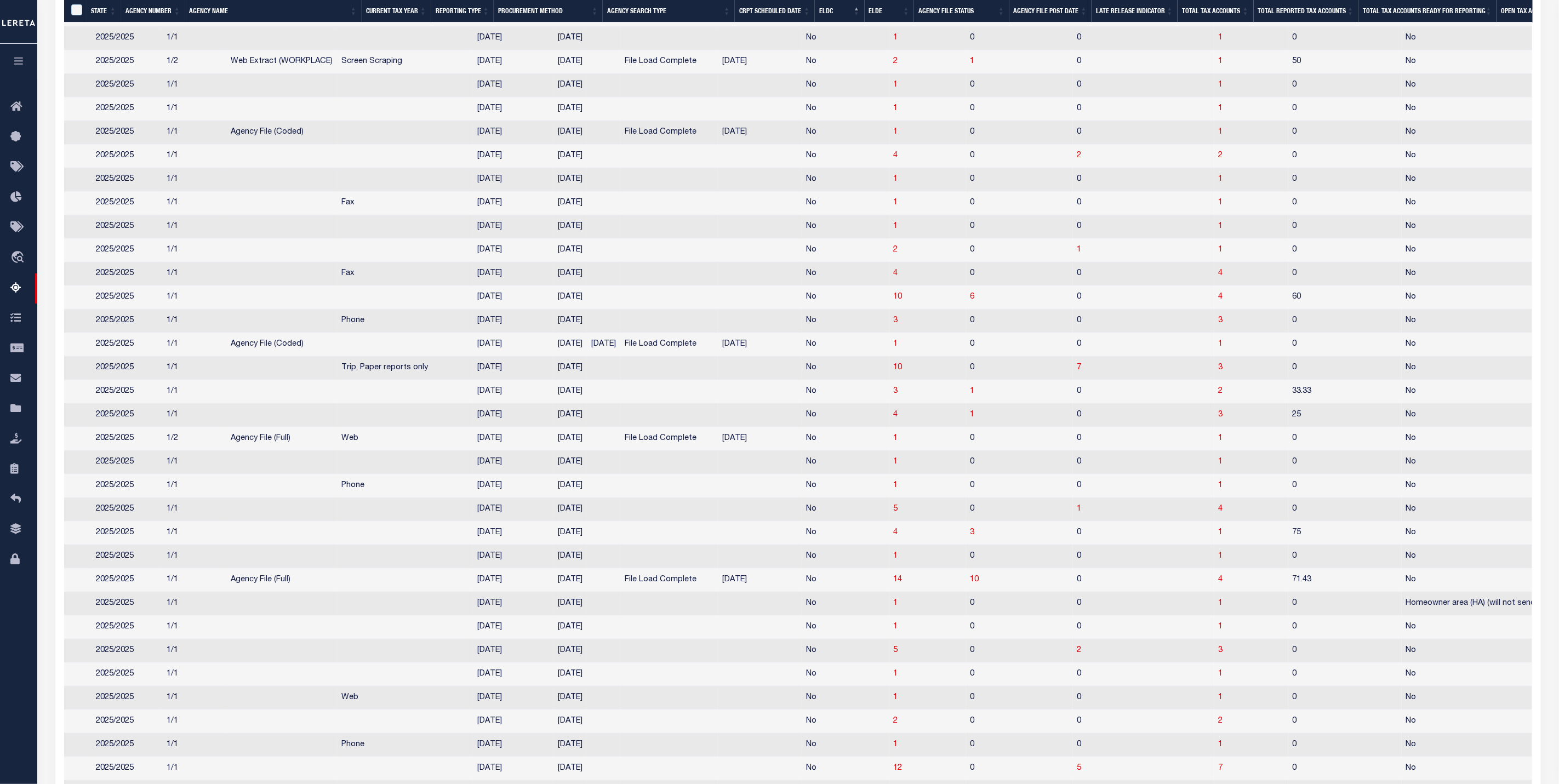
scroll to position [842, 0]
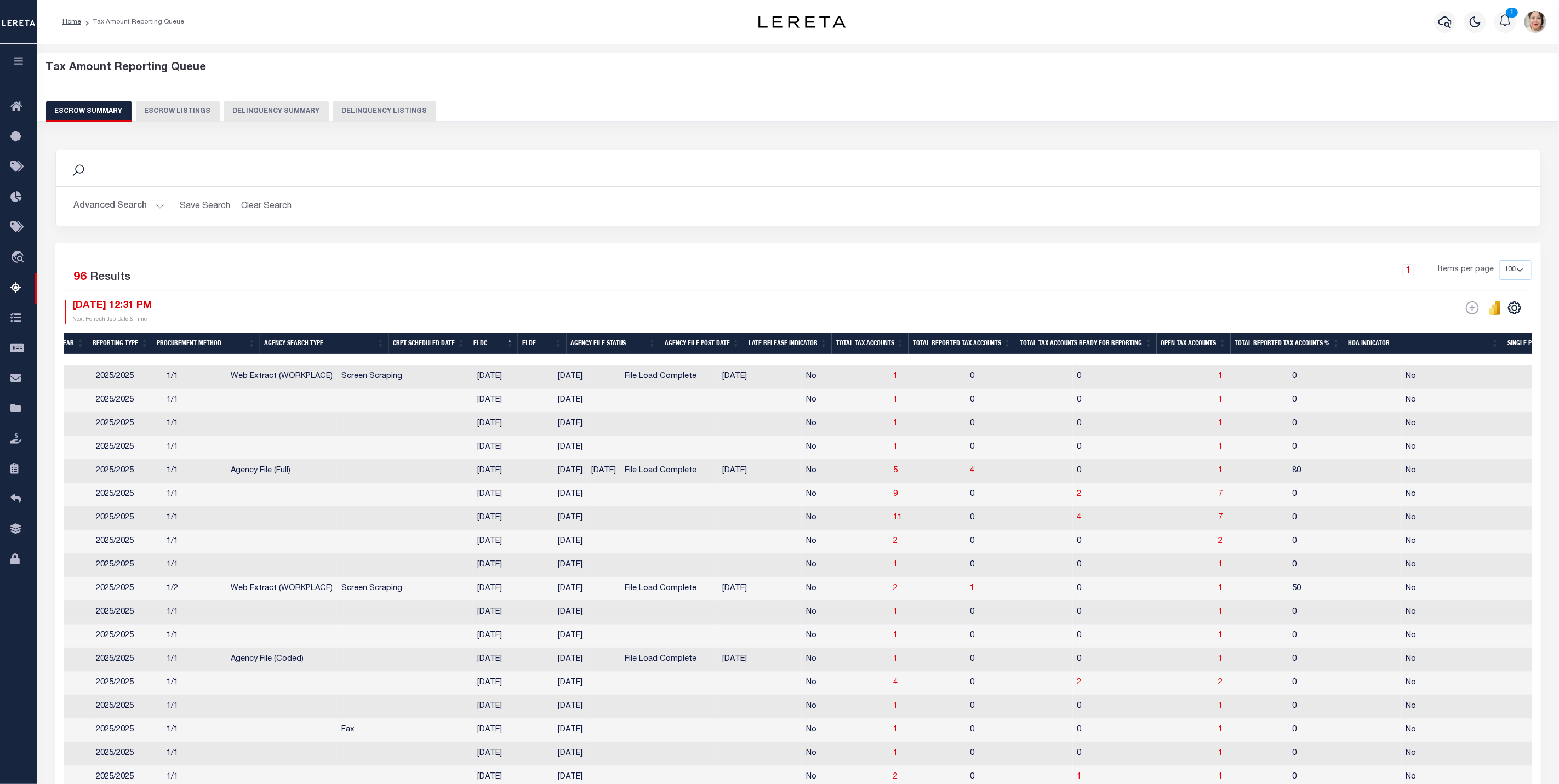
drag, startPoint x: 135, startPoint y: 204, endPoint x: 127, endPoint y: 209, distance: 9.4
click at [135, 204] on button "Advanced Search" at bounding box center [119, 206] width 91 height 21
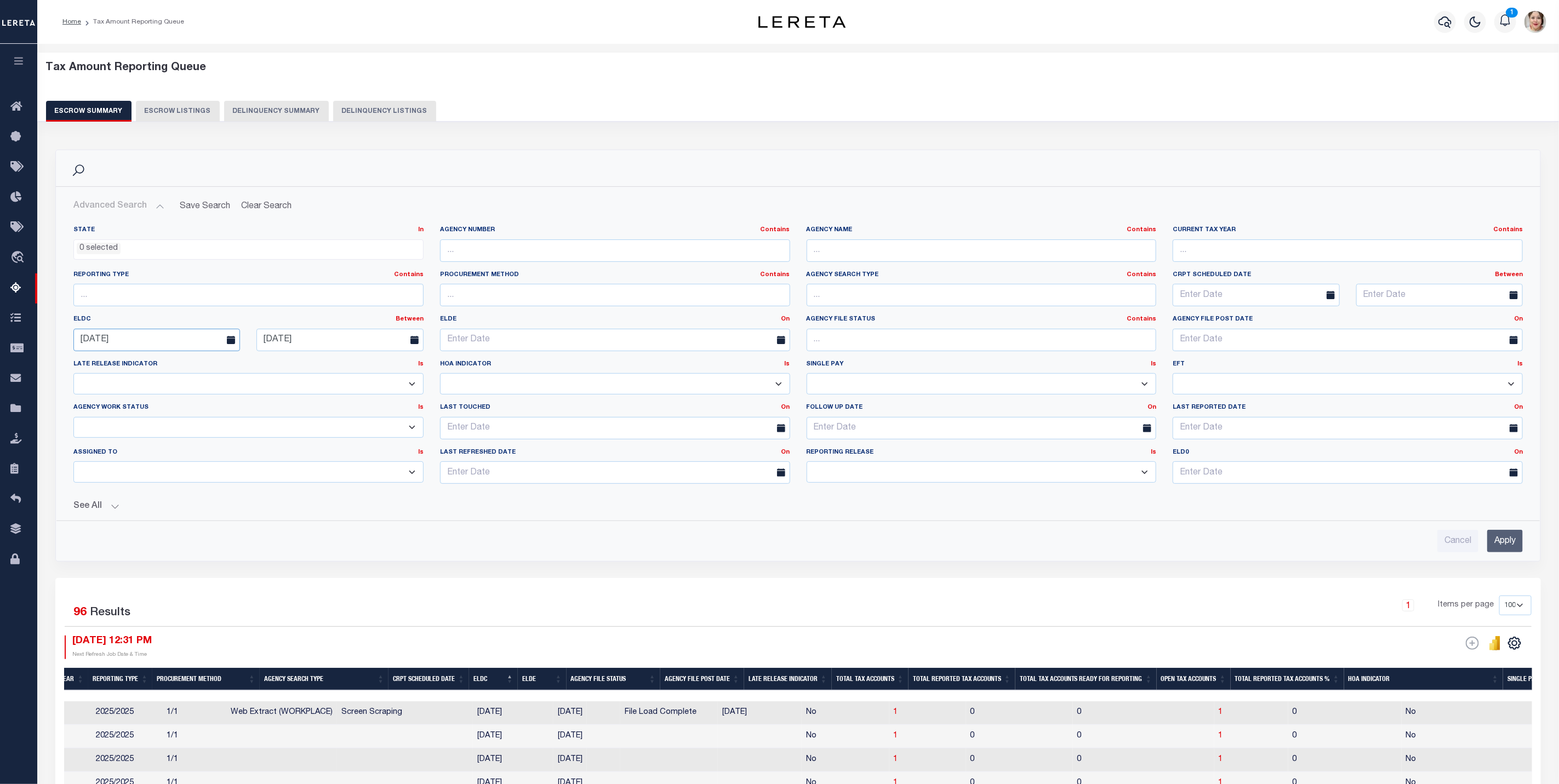
click at [150, 339] on input "[DATE]" at bounding box center [157, 340] width 166 height 22
click at [166, 360] on select "January February March April May June July August September October November De…" at bounding box center [140, 365] width 67 height 11
select select "8"
click at [107, 360] on select "January February March April May June July August September October November De…" at bounding box center [140, 365] width 67 height 11
click at [133, 403] on span "2" at bounding box center [134, 404] width 21 height 21
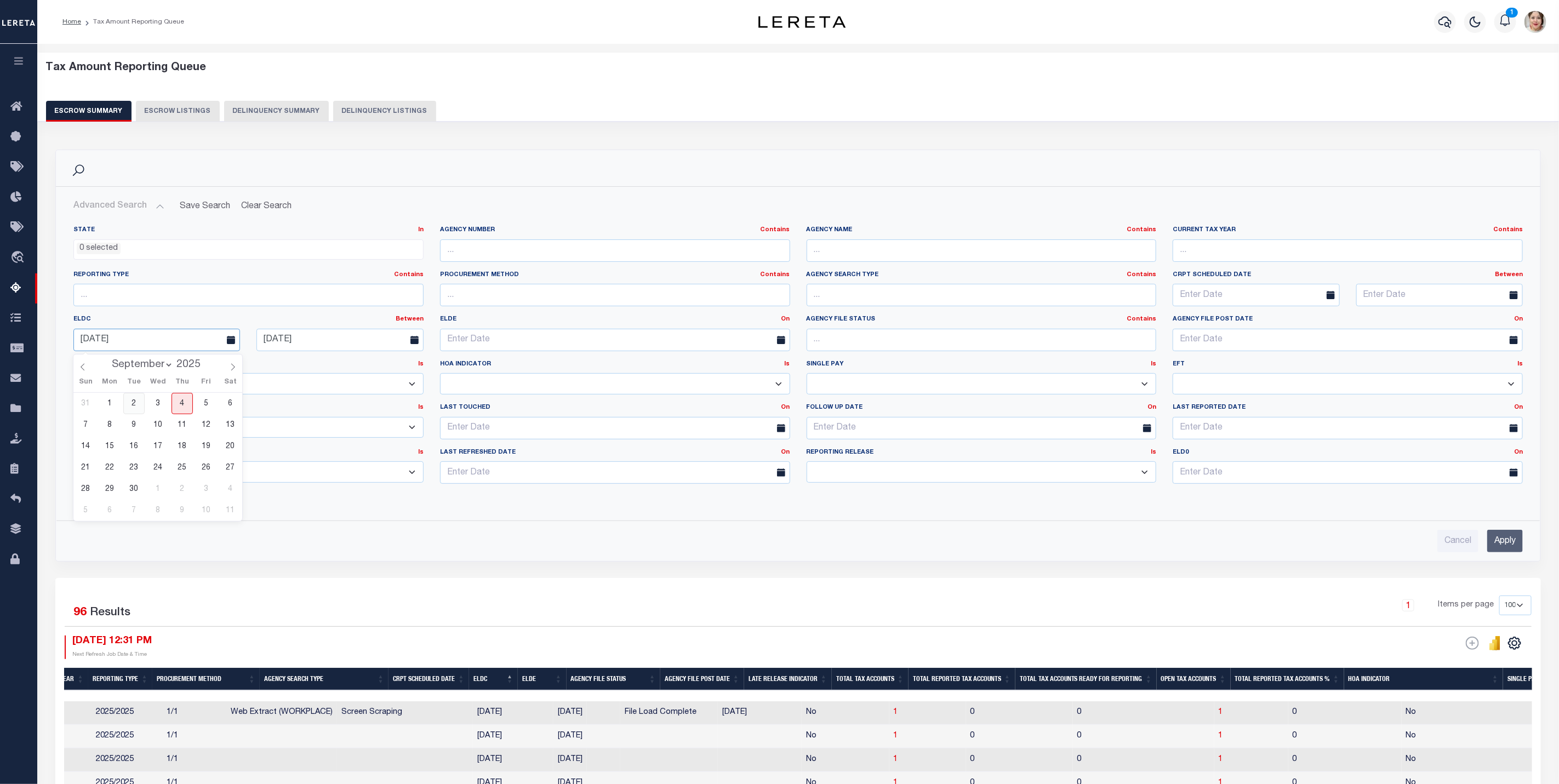
type input "[DATE]"
click at [1386, 548] on input "Apply" at bounding box center [1505, 541] width 35 height 22
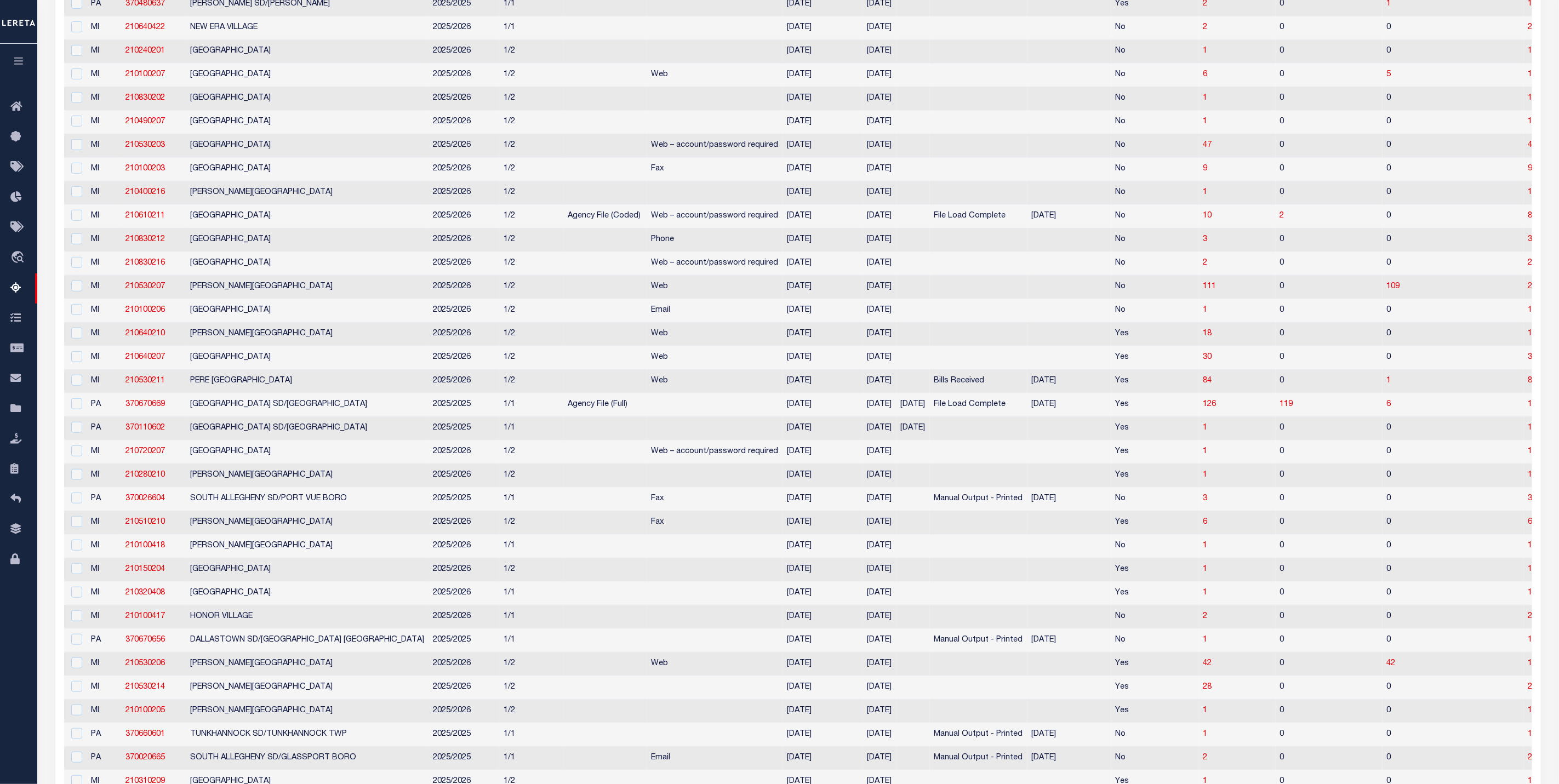
scroll to position [0, 0]
